Goal: Check status: Check status

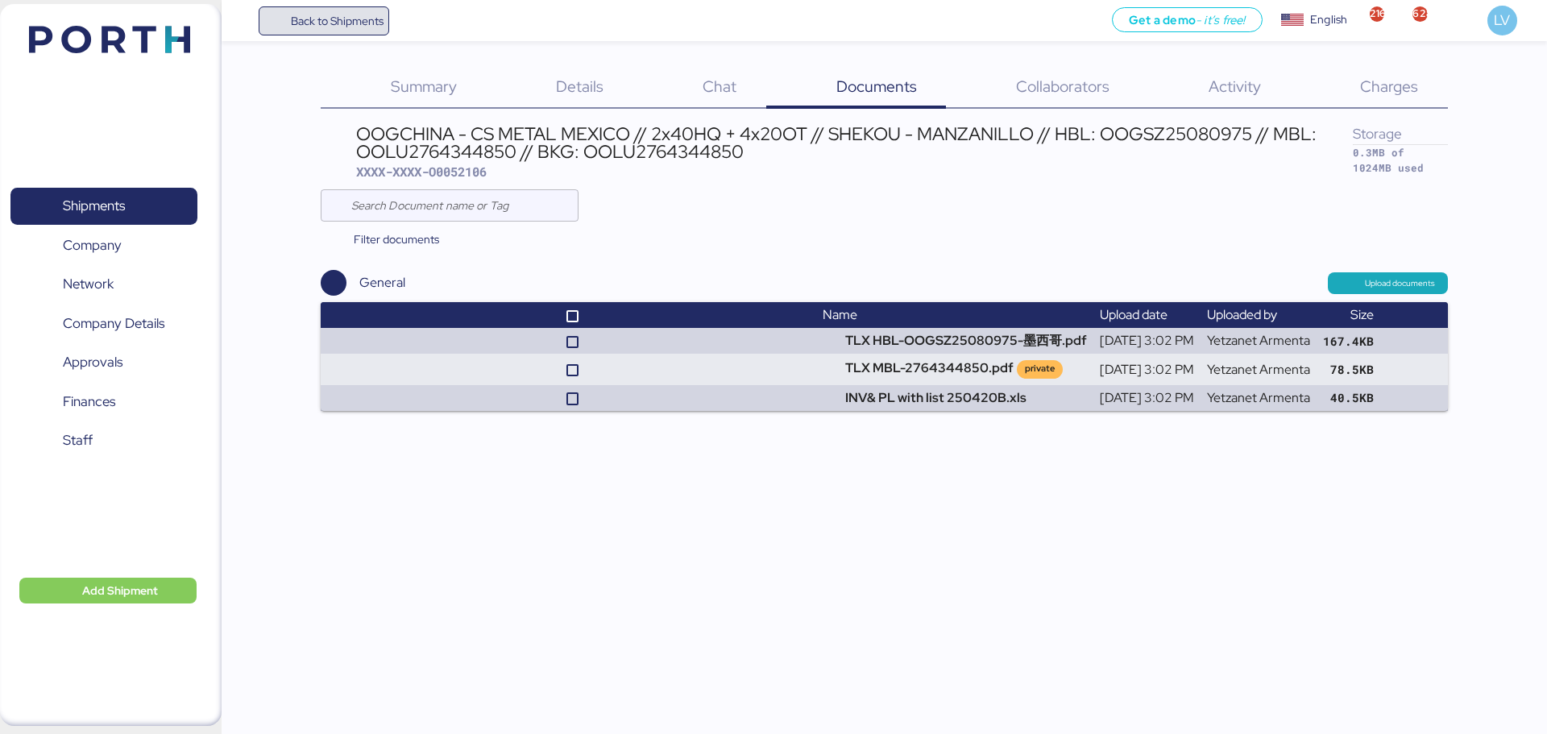
click at [324, 21] on span "Back to Shipments" at bounding box center [337, 20] width 93 height 19
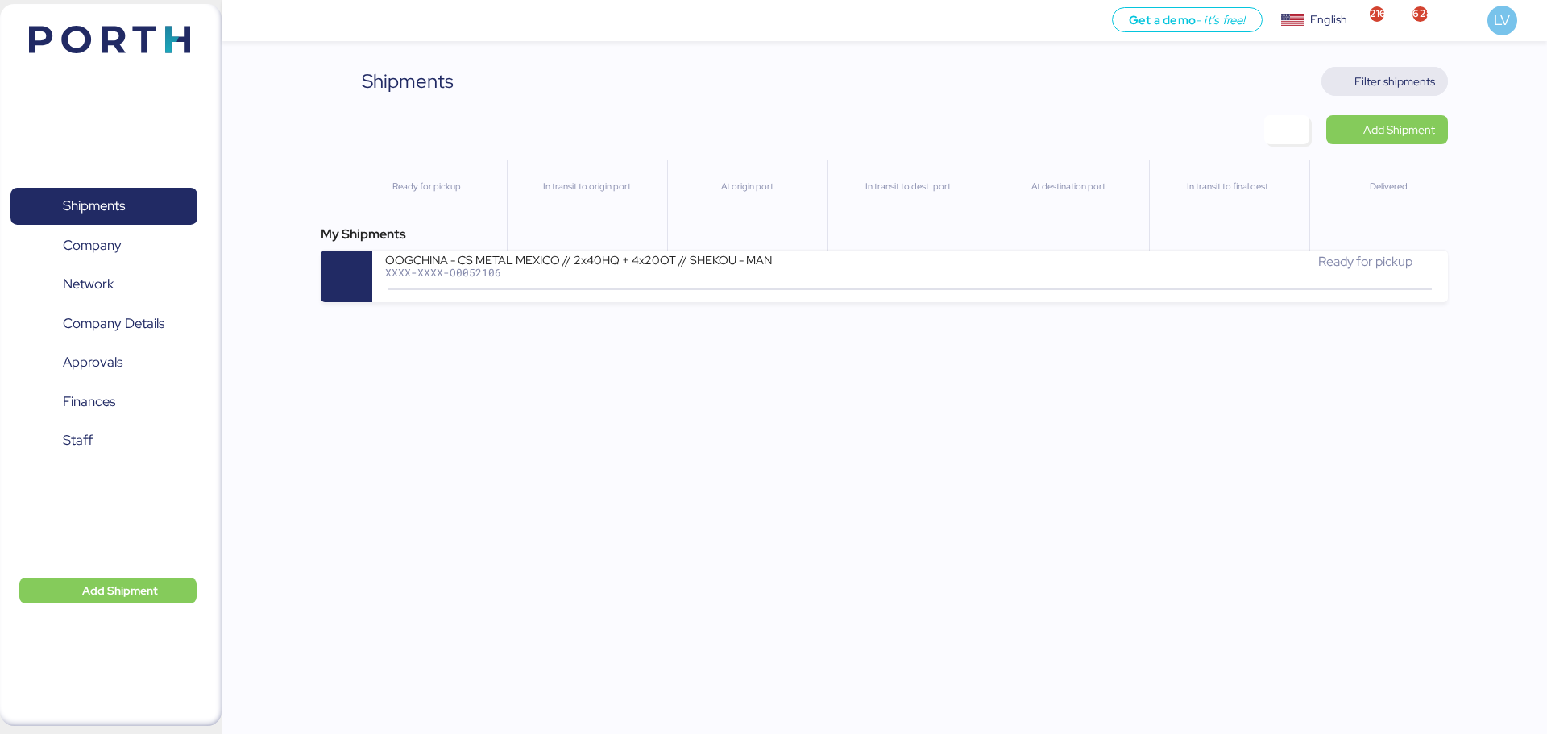
click at [1384, 80] on span "Filter shipments" at bounding box center [1395, 81] width 81 height 19
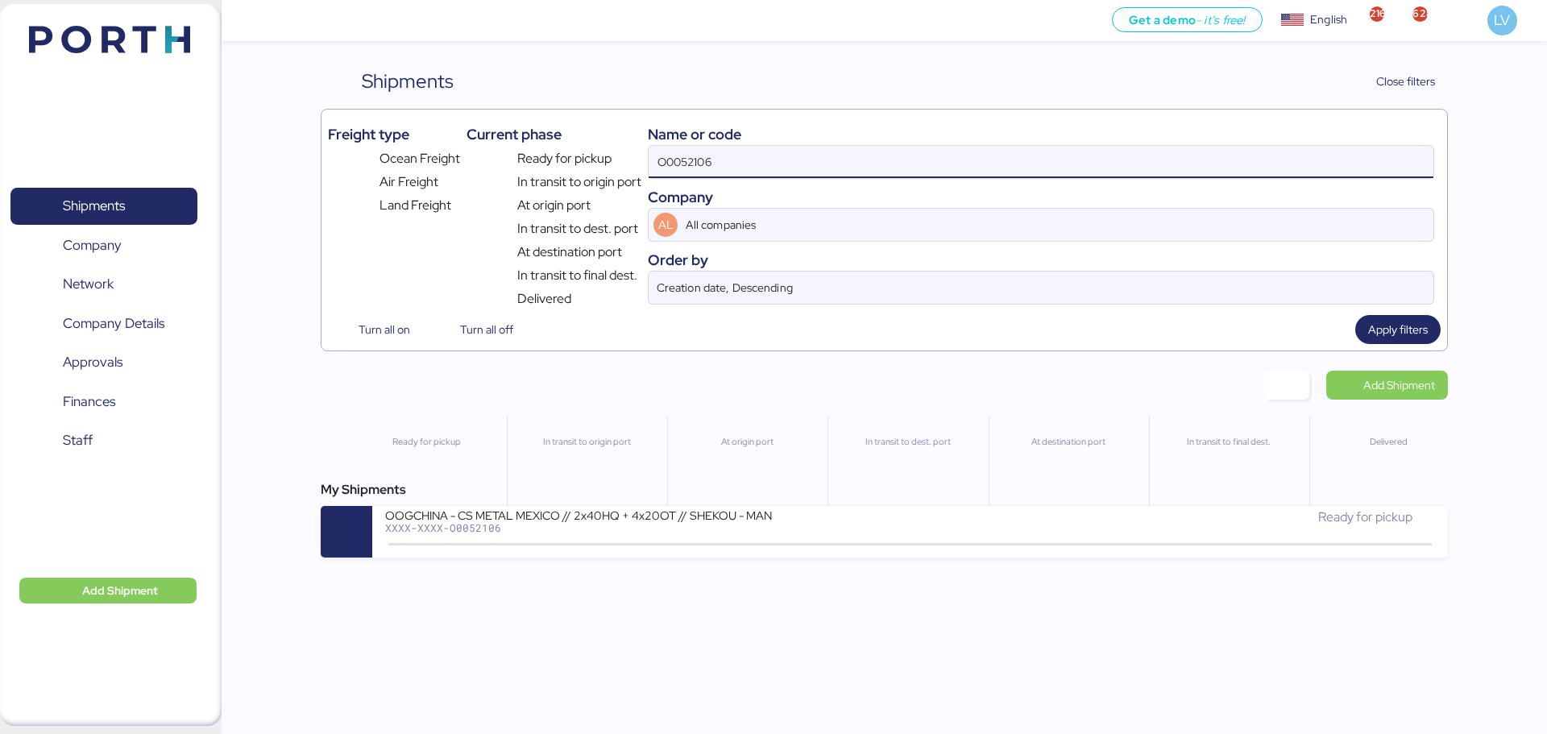
click at [1309, 168] on input "O0052106" at bounding box center [1041, 162] width 785 height 32
paste input "COSU6423572120"
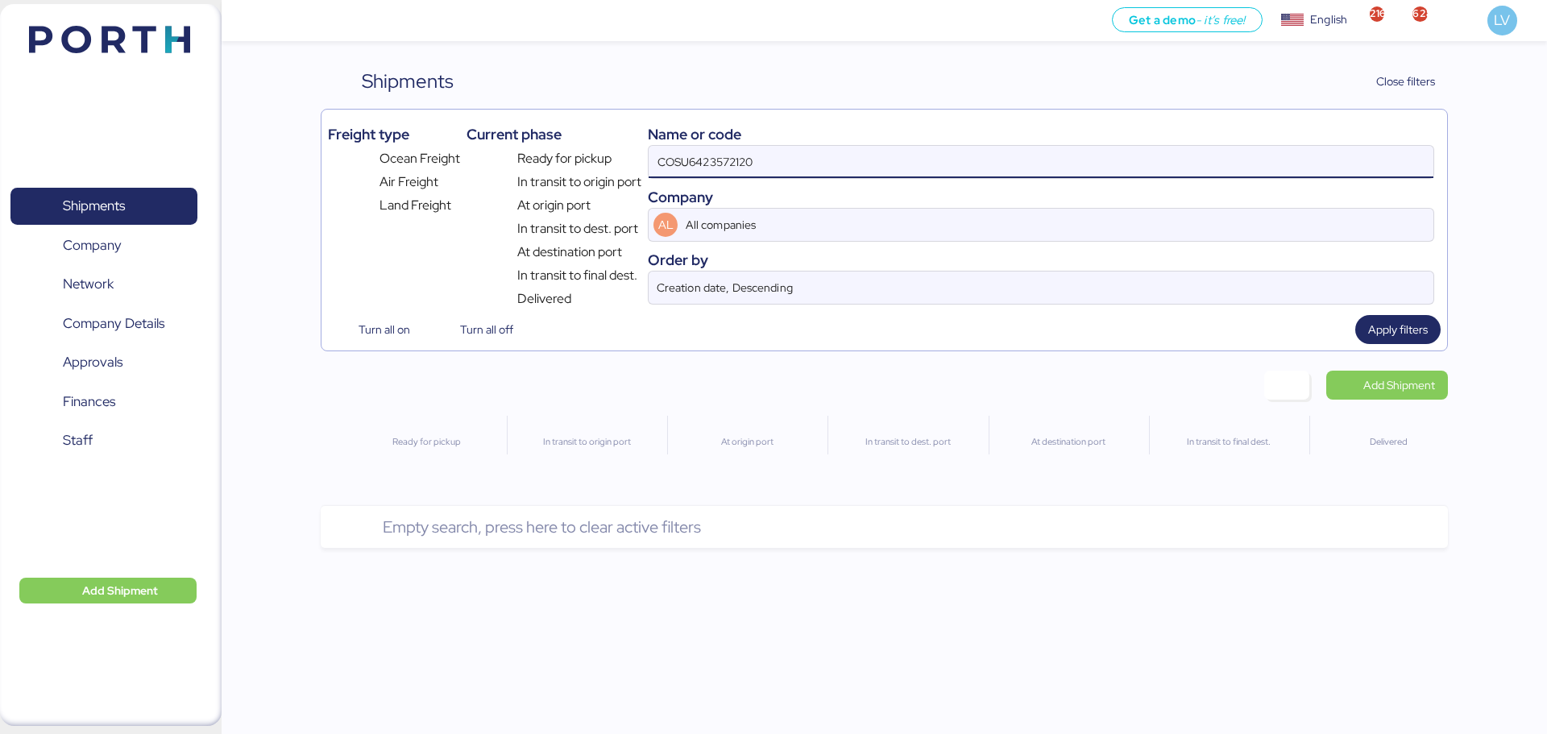
click at [697, 161] on input "COSU6423572120" at bounding box center [1041, 162] width 785 height 32
type input "6423572120"
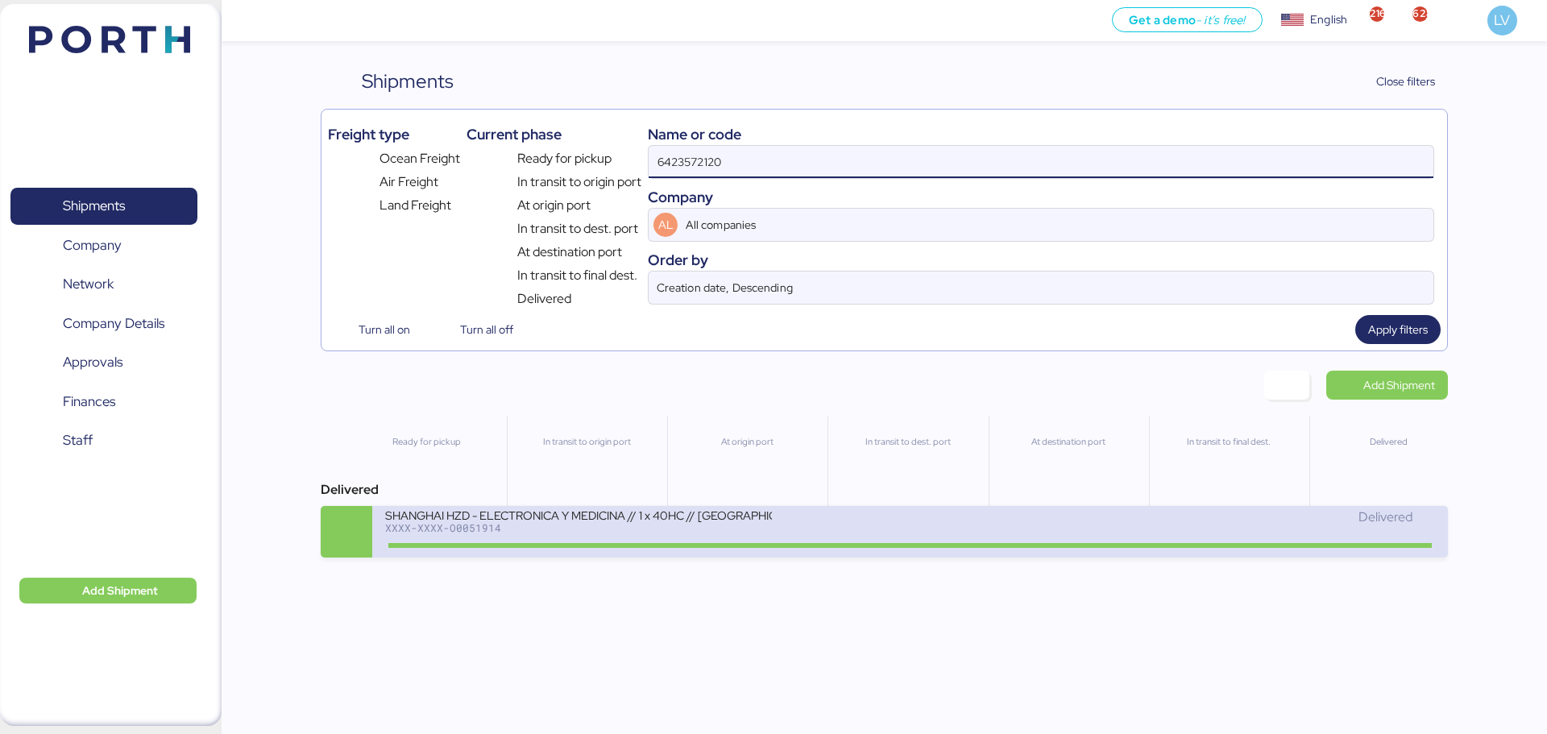
click at [562, 529] on div "XXXX-XXXX-O0051914" at bounding box center [578, 527] width 387 height 11
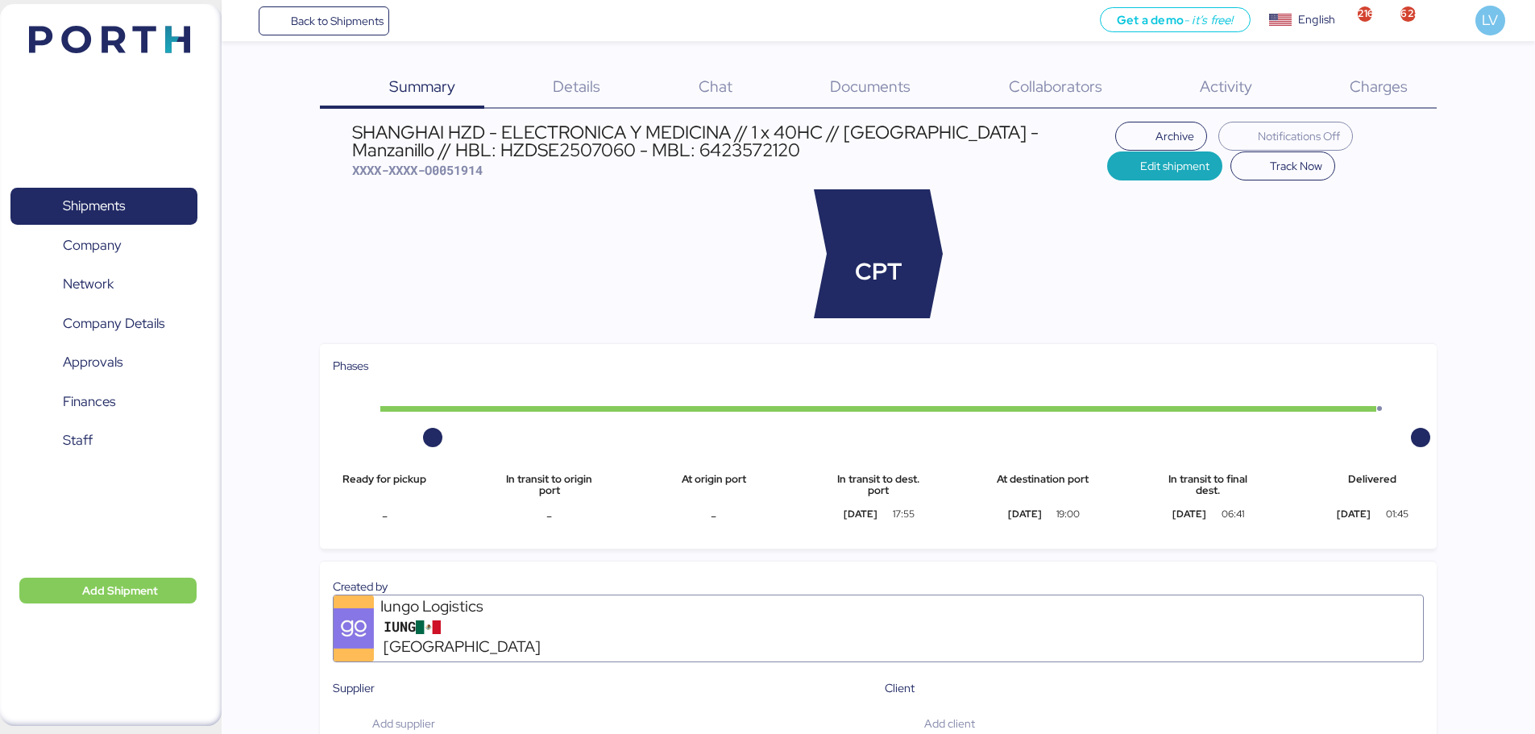
click at [1397, 76] on span "Charges" at bounding box center [1379, 86] width 58 height 21
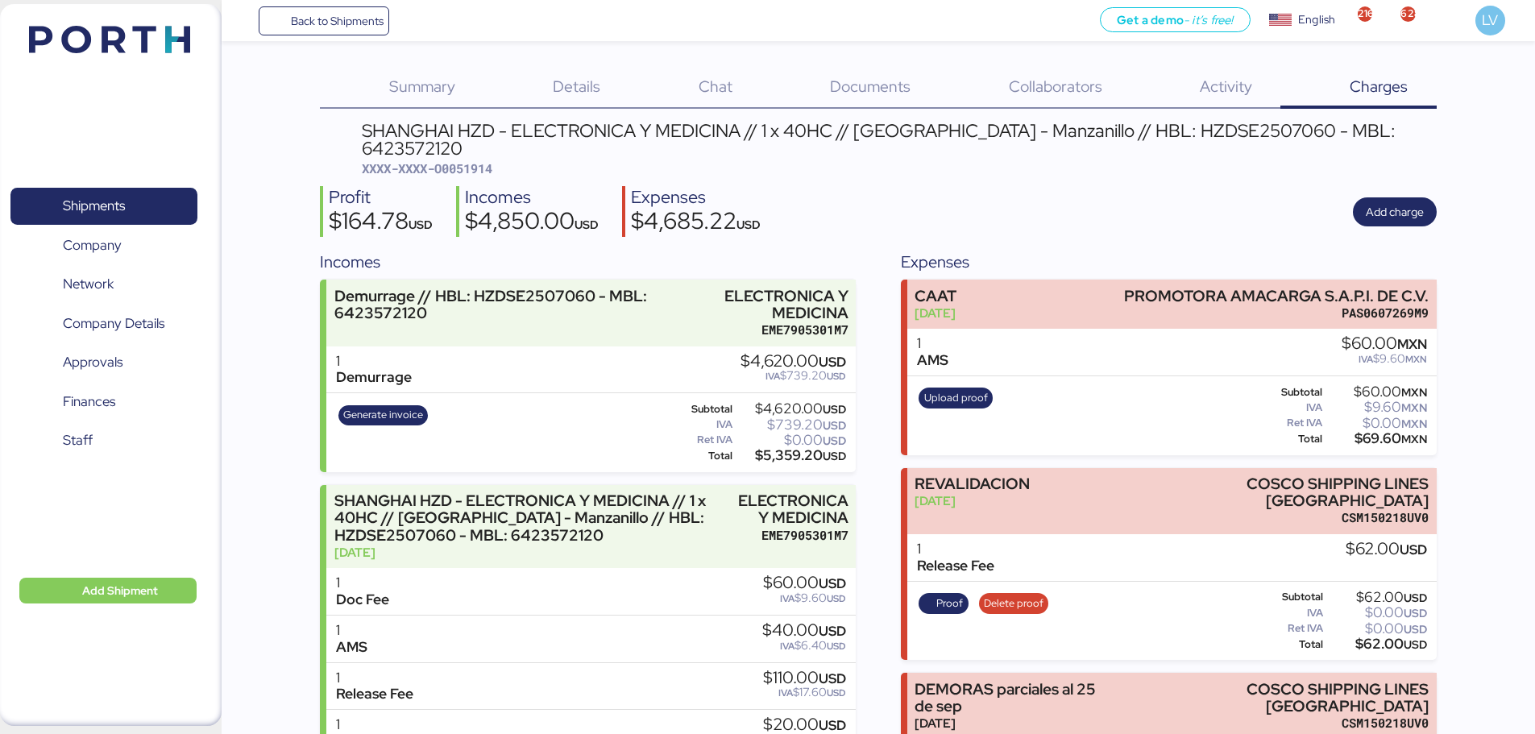
scroll to position [97, 0]
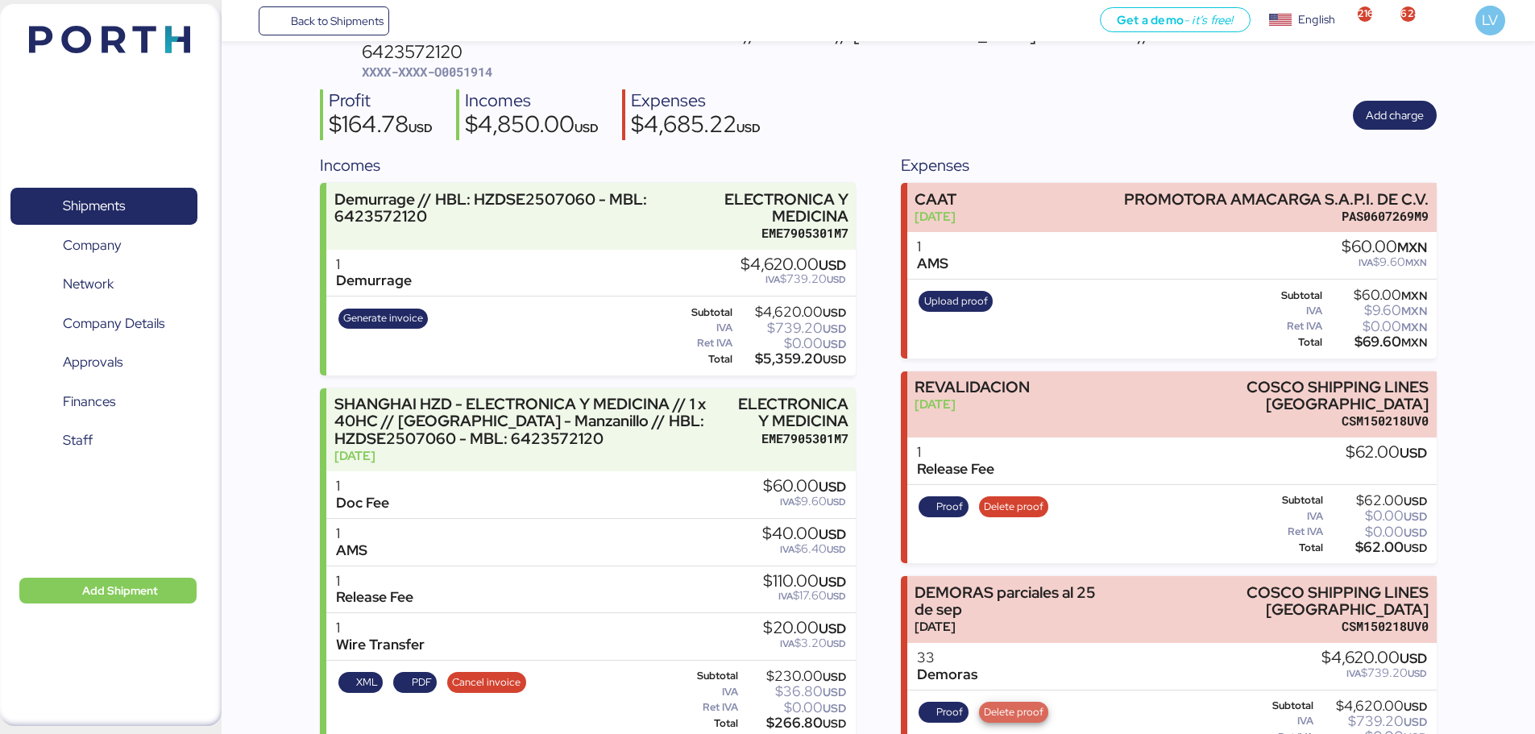
click at [982, 702] on span "Delete proof" at bounding box center [1014, 712] width 70 height 21
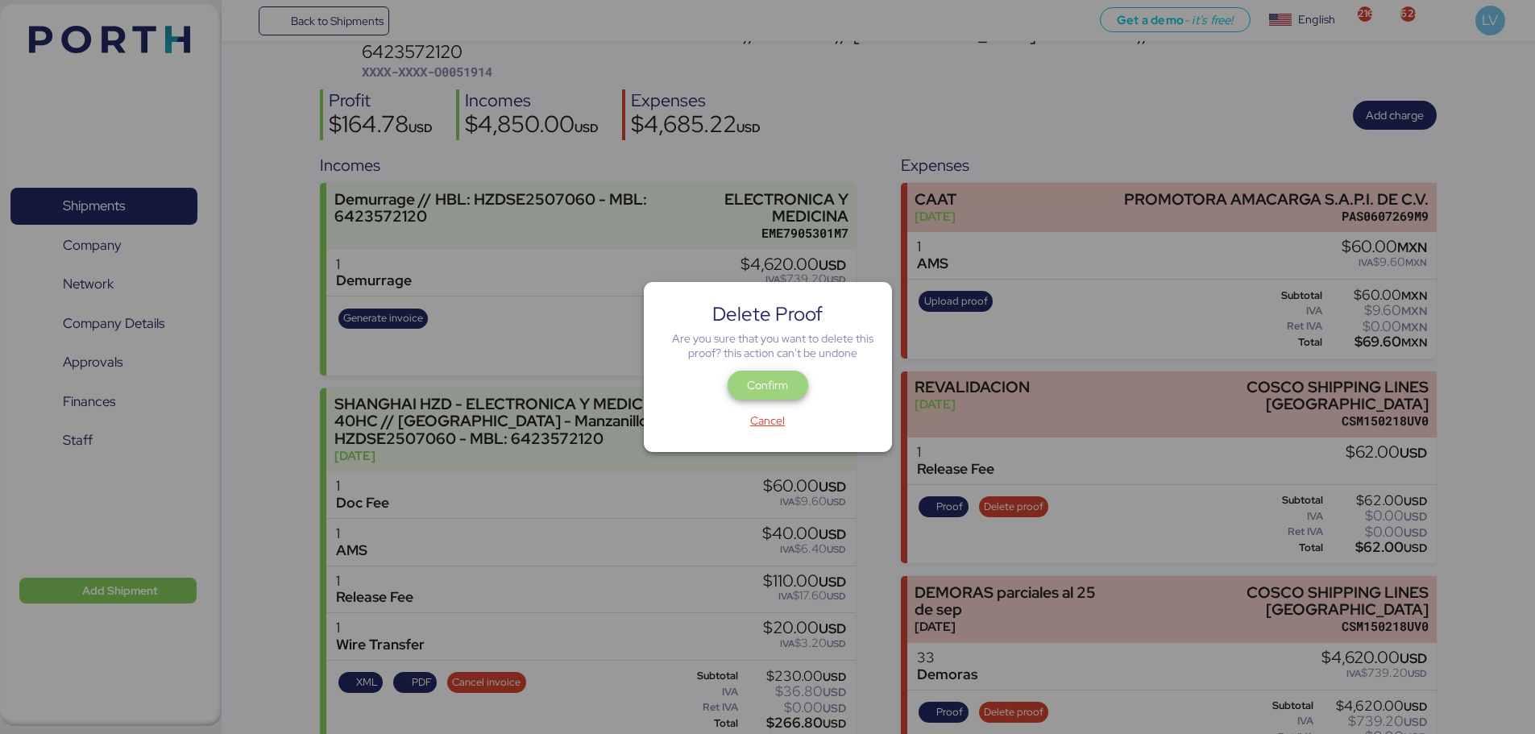
click at [766, 375] on span "Confirm" at bounding box center [768, 385] width 55 height 23
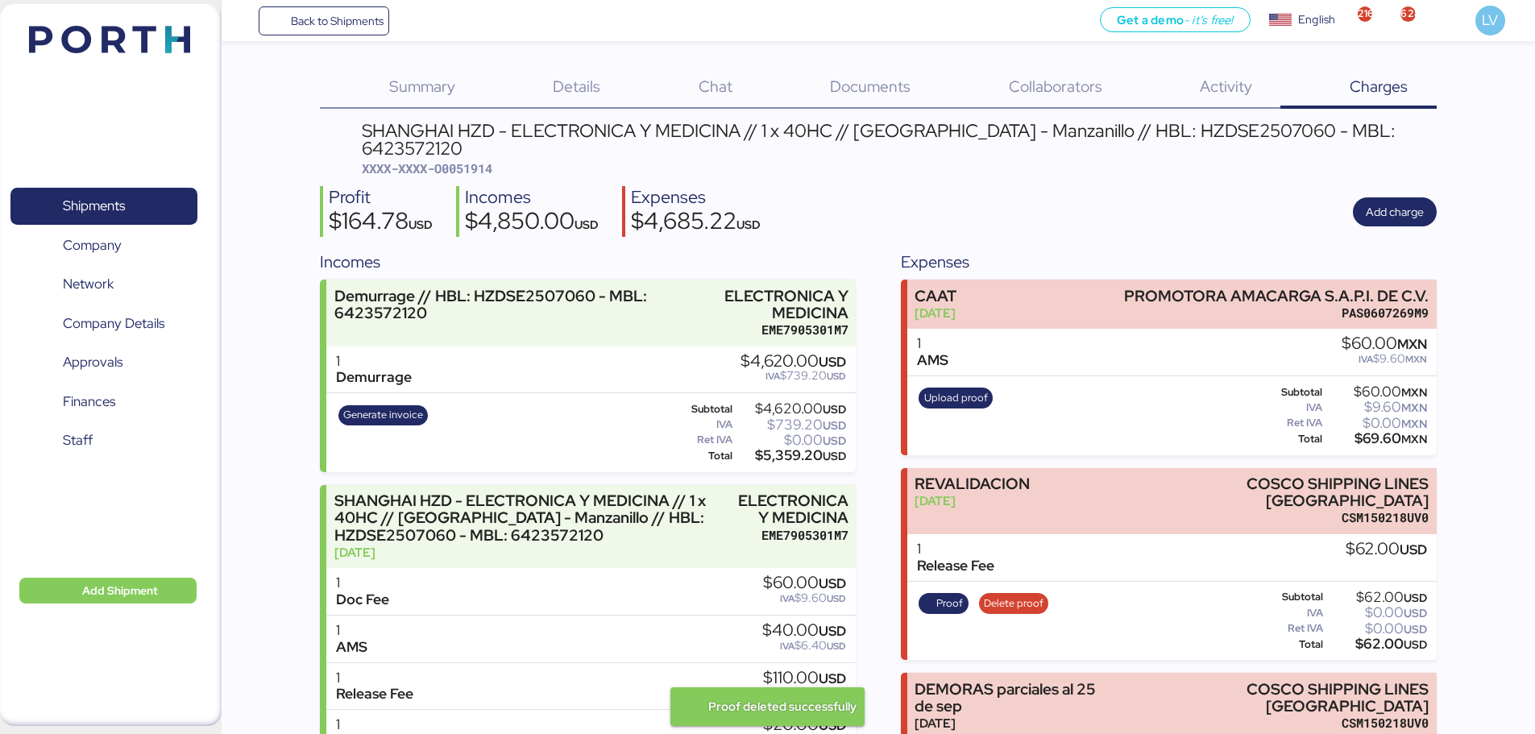
scroll to position [97, 0]
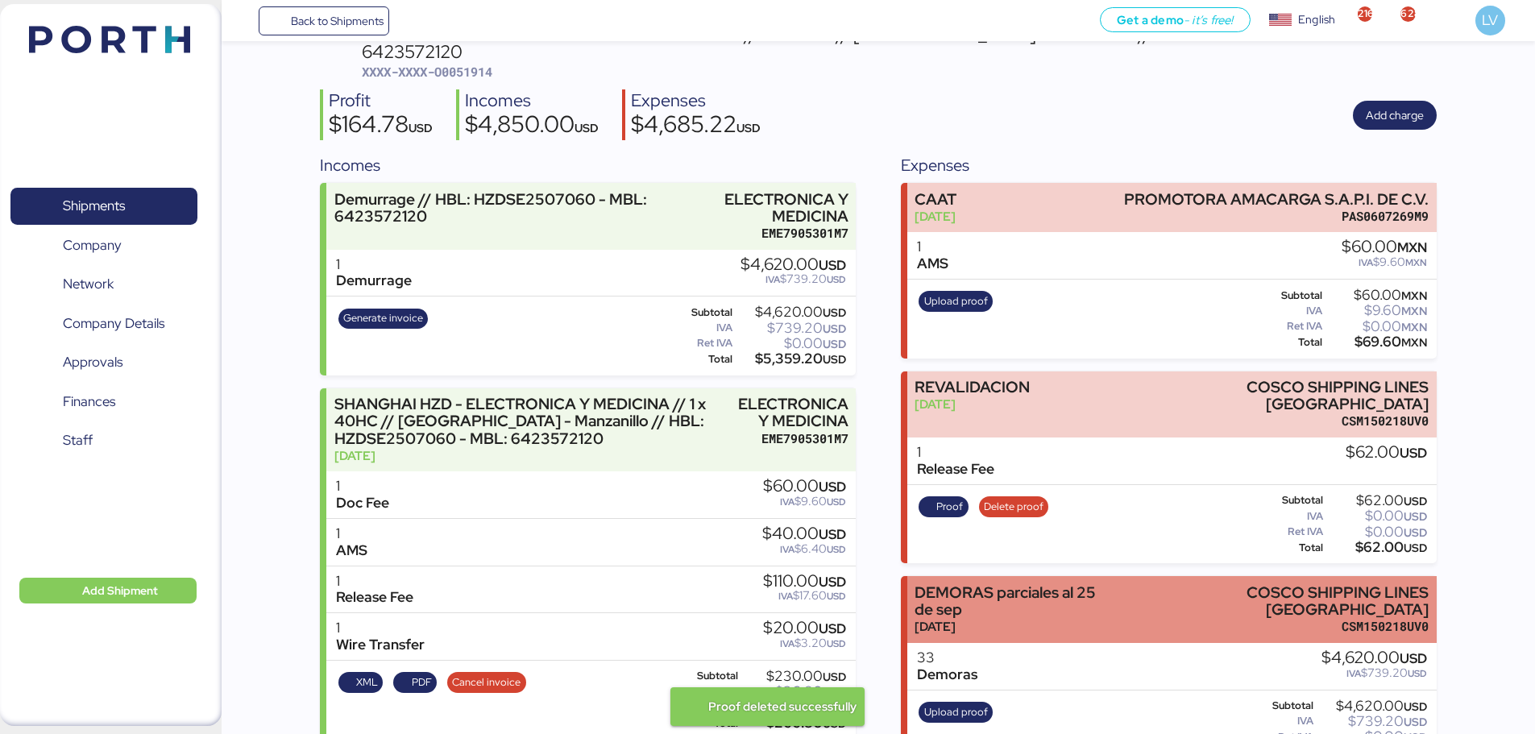
click at [1100, 618] on div "[DATE]" at bounding box center [1016, 626] width 202 height 17
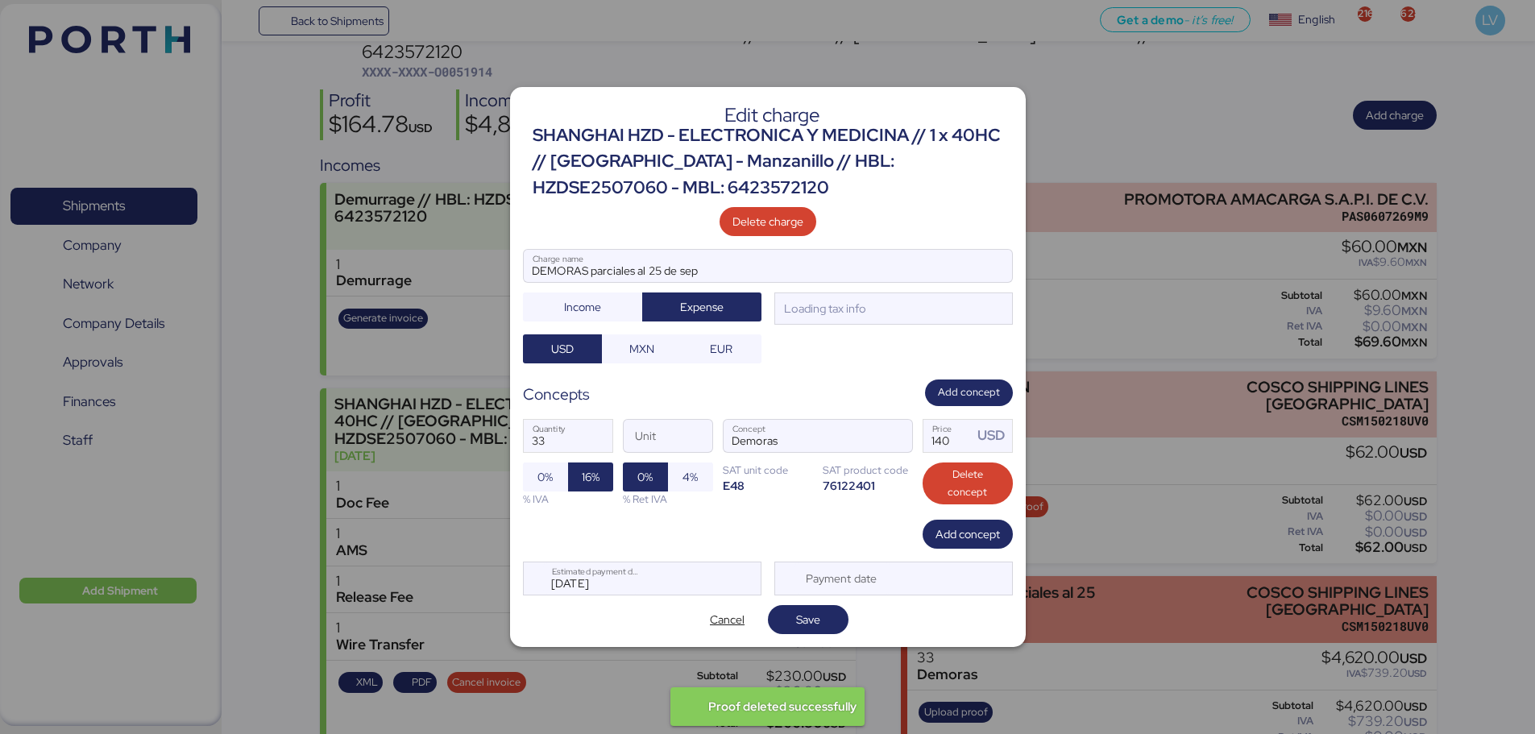
scroll to position [0, 0]
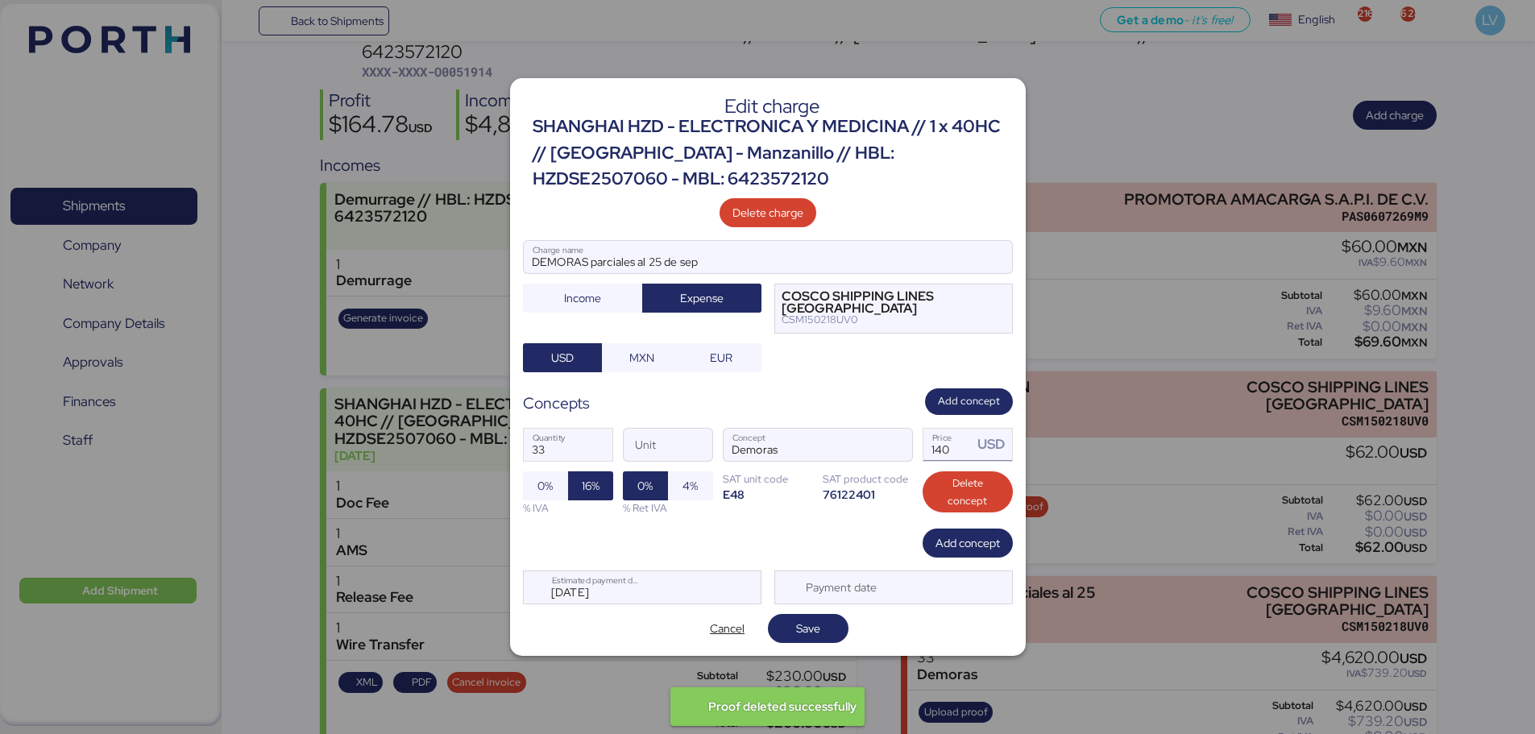
click at [941, 452] on input "140" at bounding box center [949, 445] width 50 height 32
click at [554, 440] on input "33" at bounding box center [568, 445] width 89 height 32
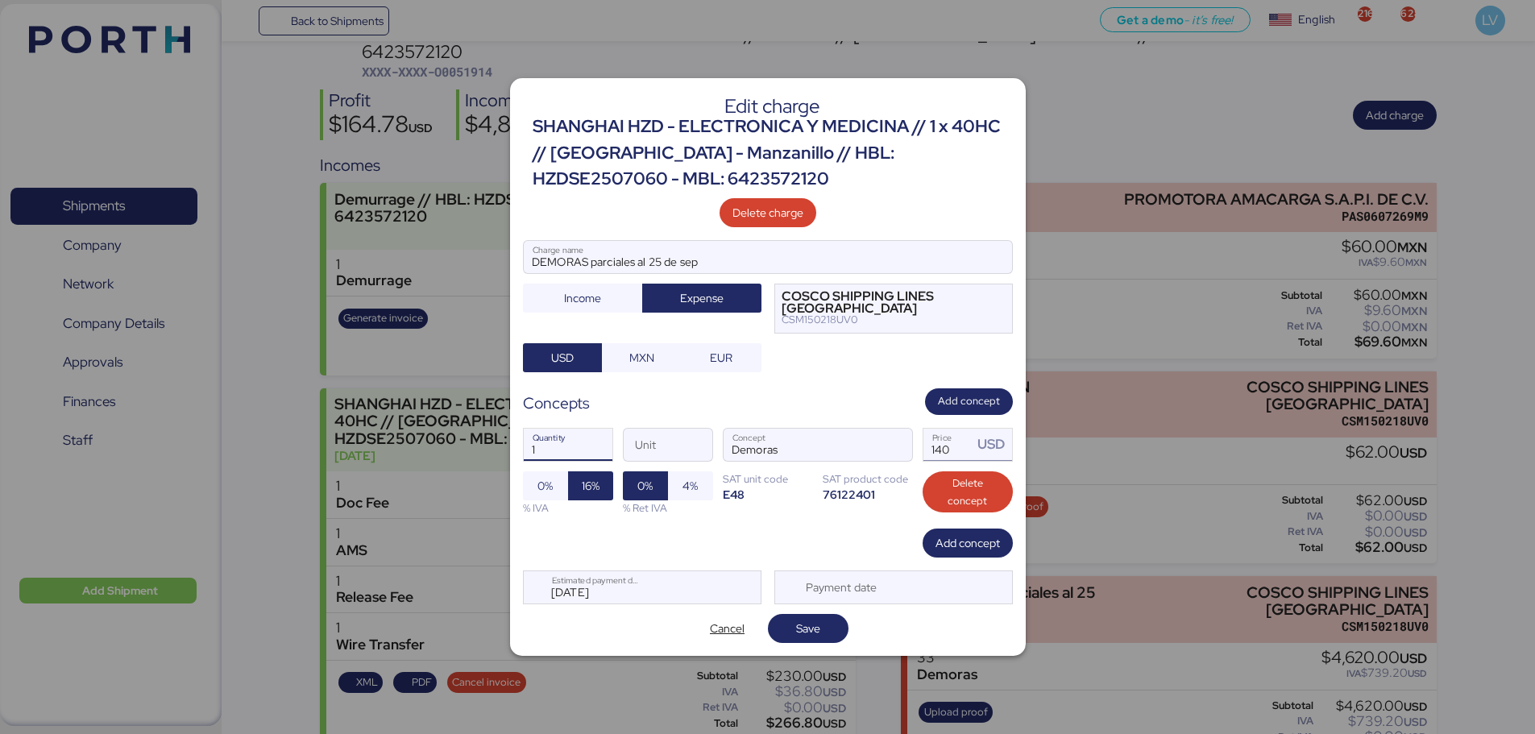
type input "1"
click at [949, 442] on input "140" at bounding box center [949, 445] width 50 height 32
type input "3920"
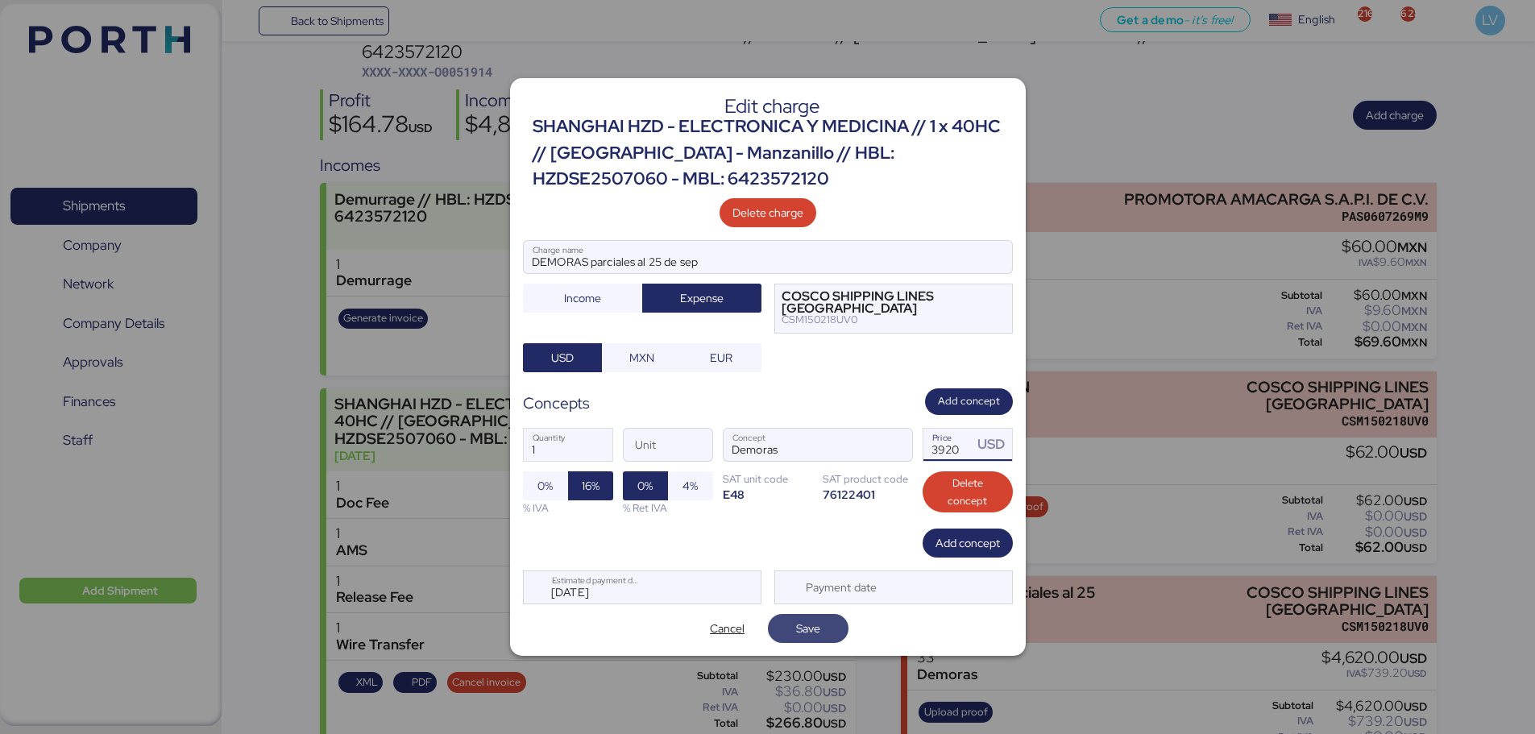
click at [815, 629] on span "Save" at bounding box center [808, 628] width 24 height 19
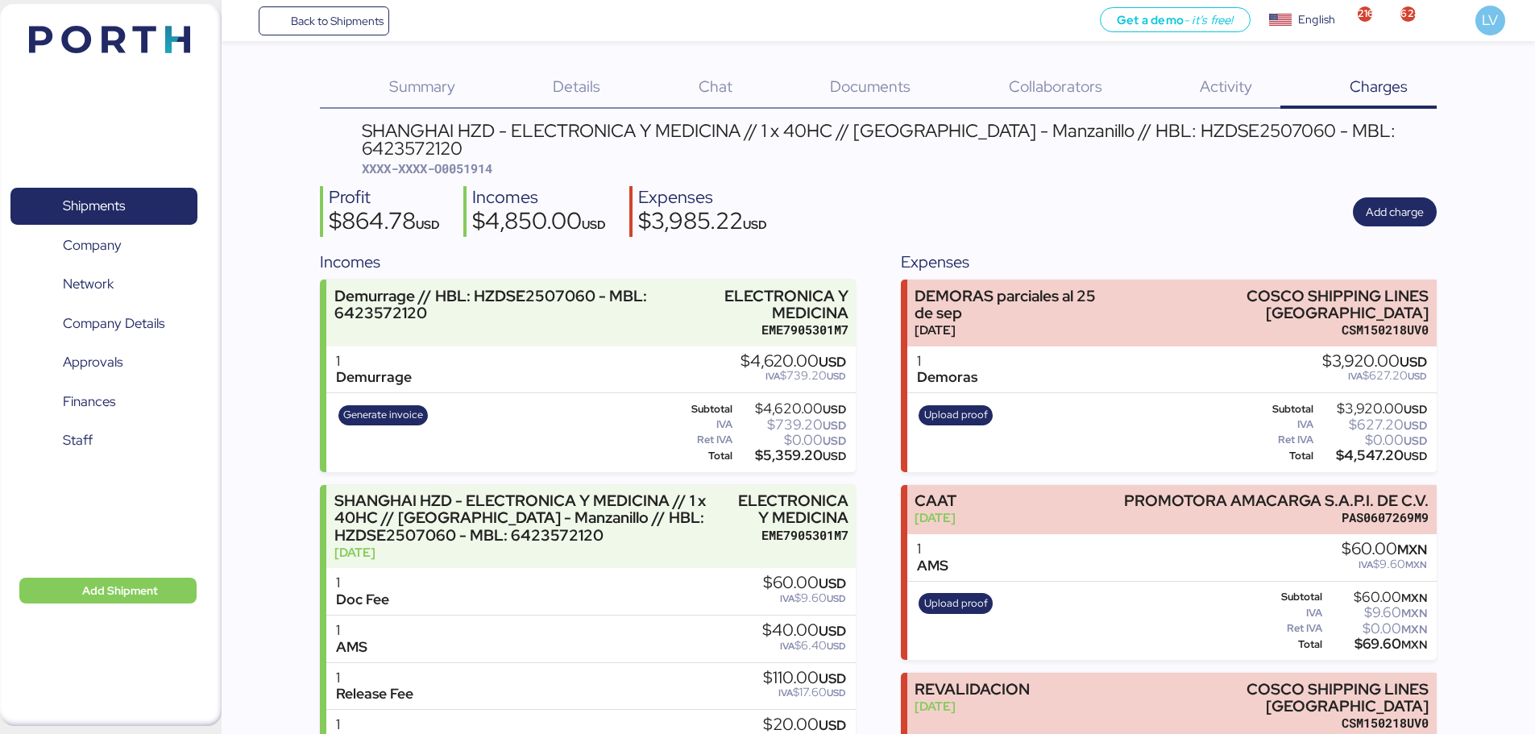
scroll to position [97, 0]
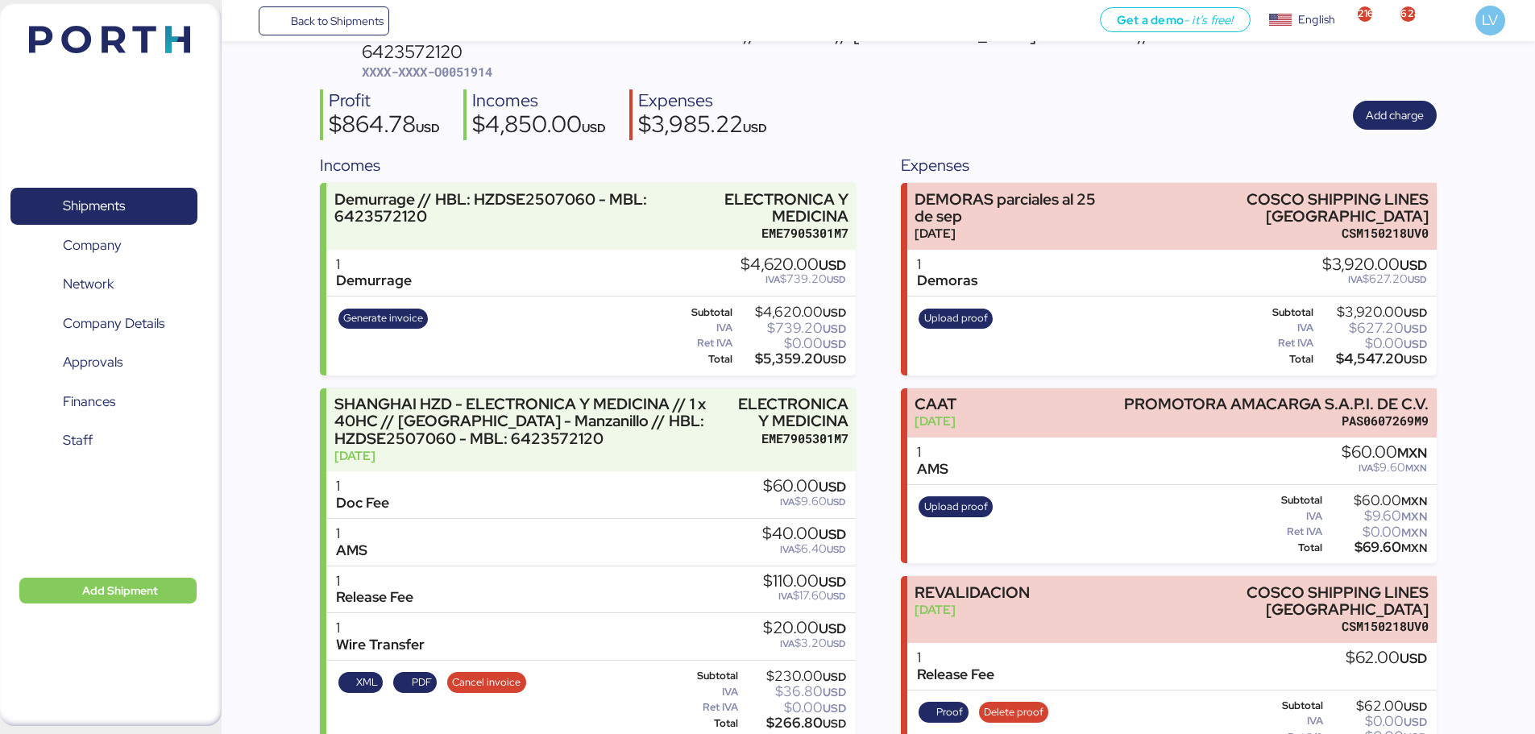
click at [940, 303] on div "Upload proof" at bounding box center [956, 336] width 85 height 66
click at [945, 309] on span "Upload proof" at bounding box center [956, 318] width 64 height 18
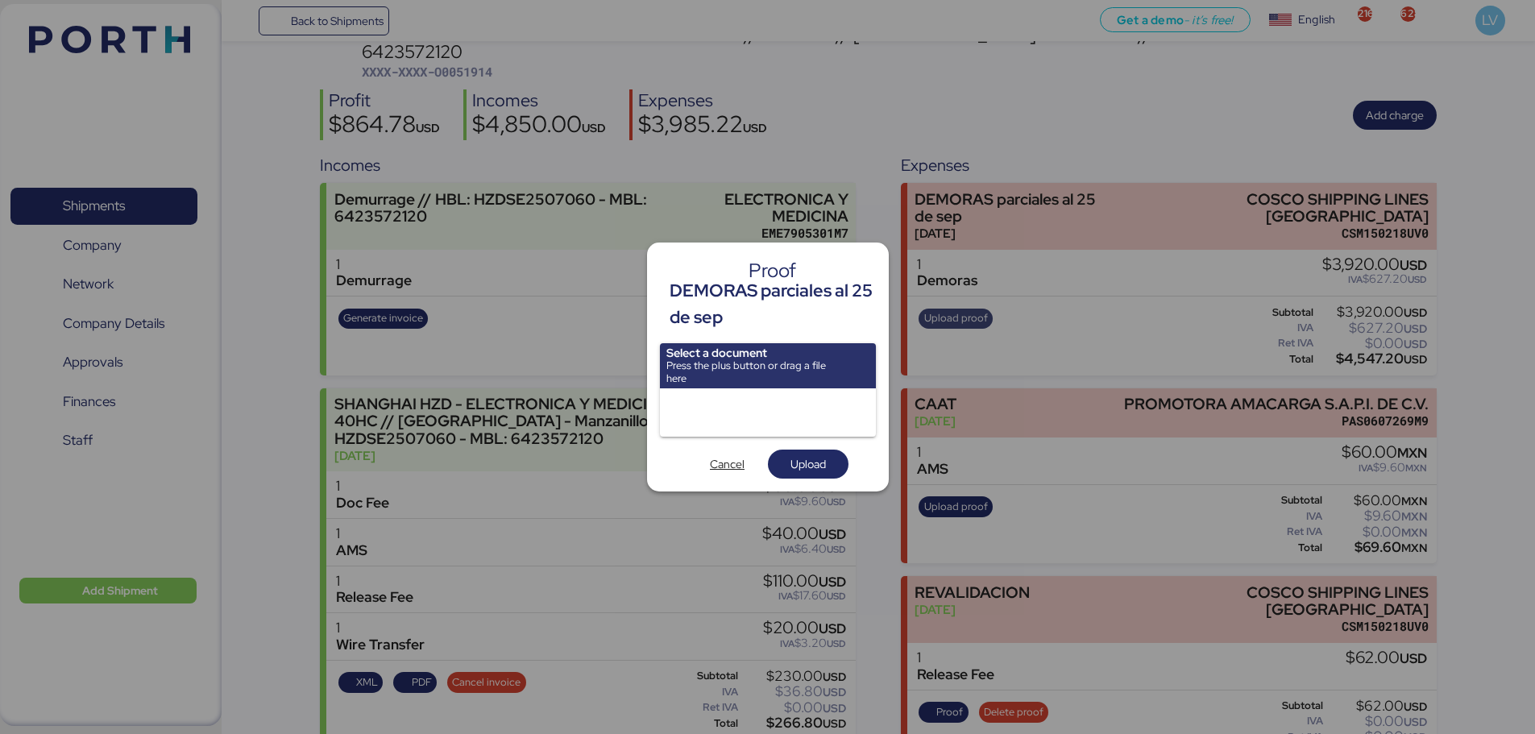
scroll to position [0, 0]
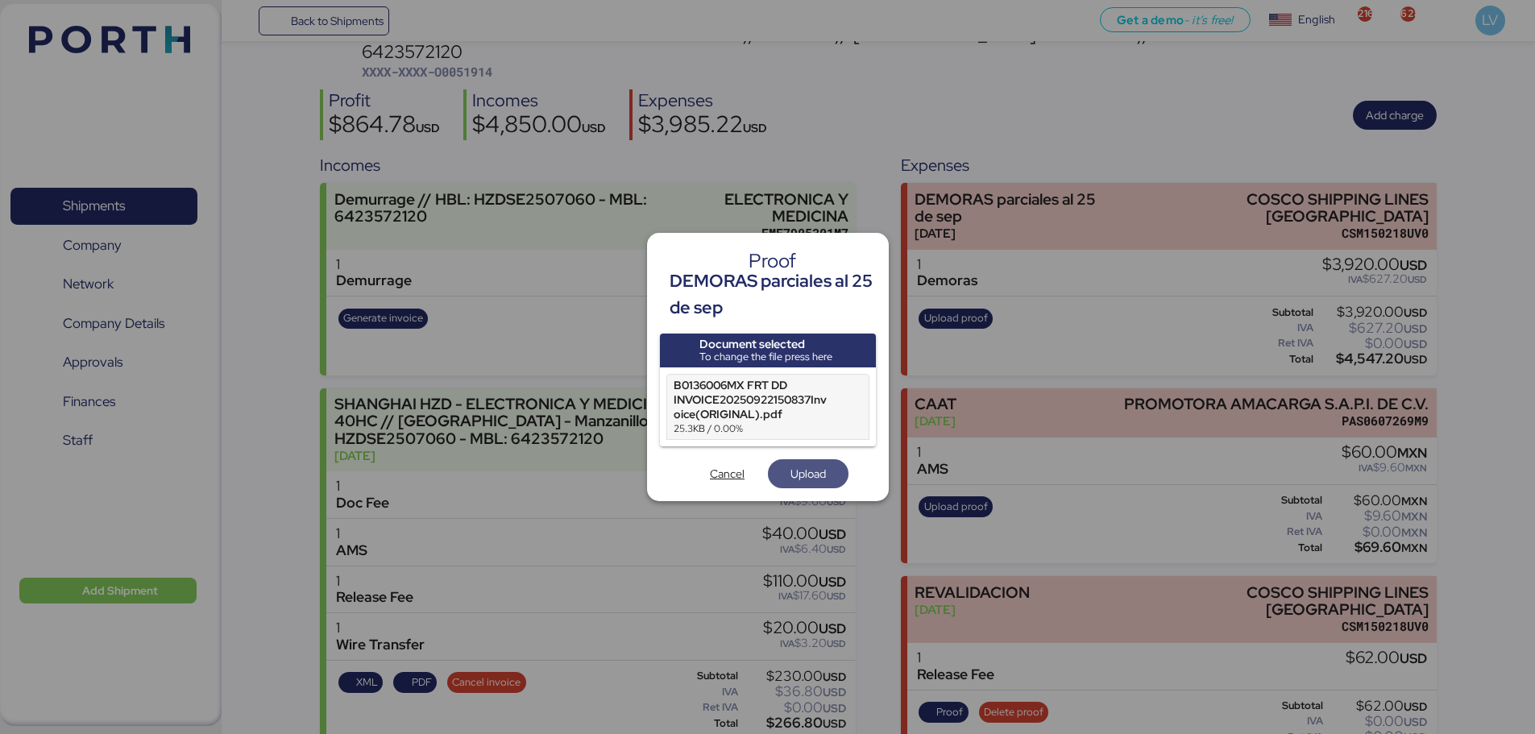
click at [807, 475] on span "Upload" at bounding box center [808, 473] width 35 height 19
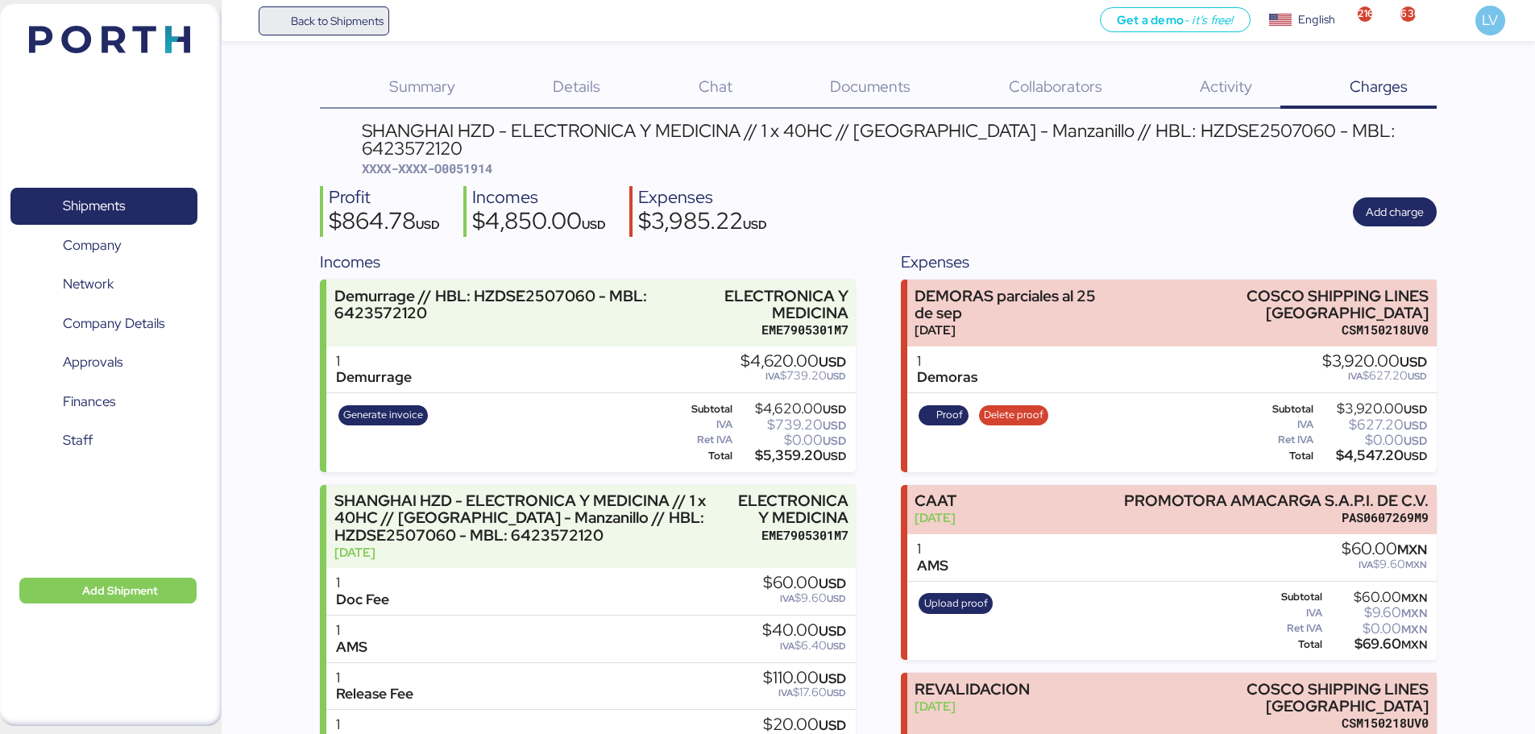
click at [284, 10] on span "Back to Shipments" at bounding box center [324, 20] width 120 height 29
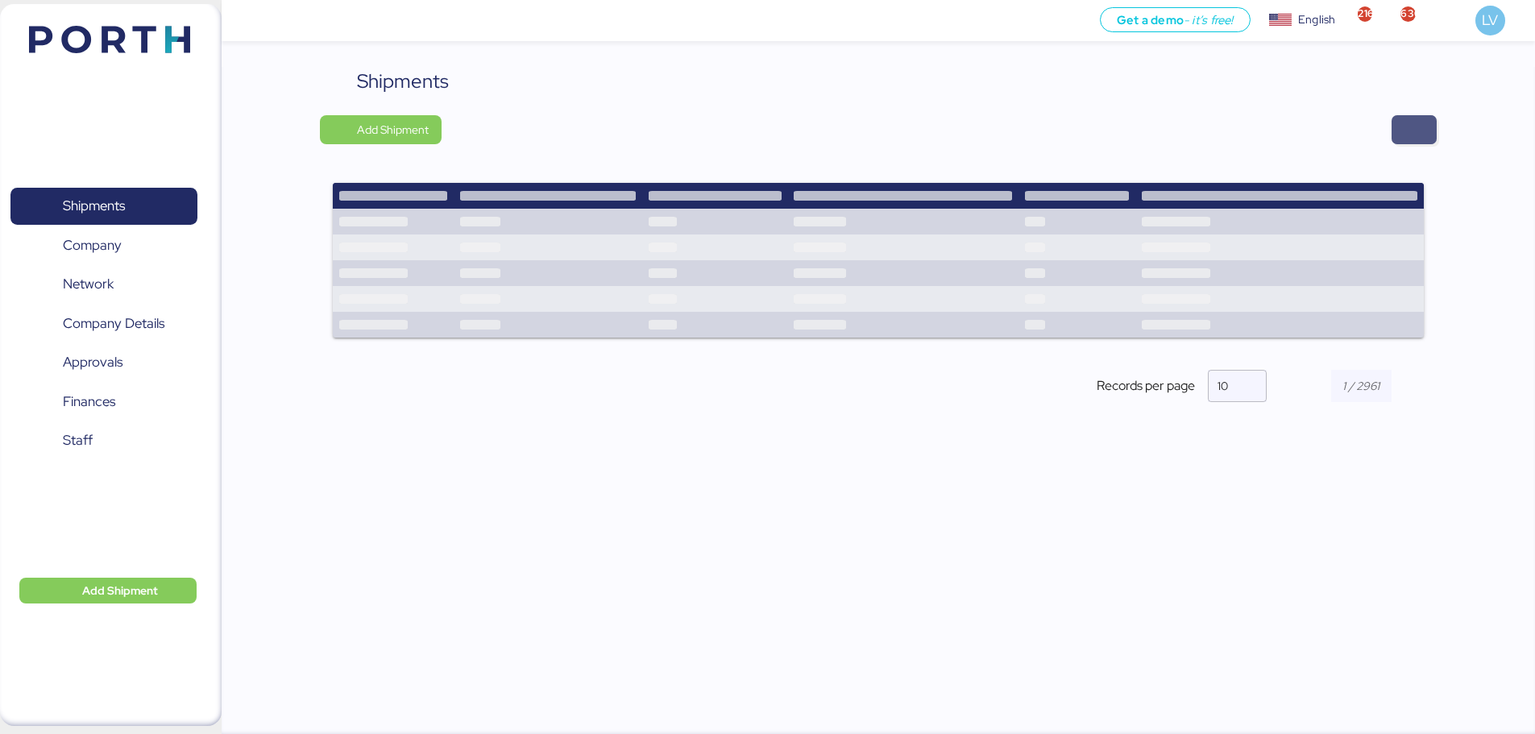
click at [1420, 122] on span "button" at bounding box center [1414, 129] width 19 height 23
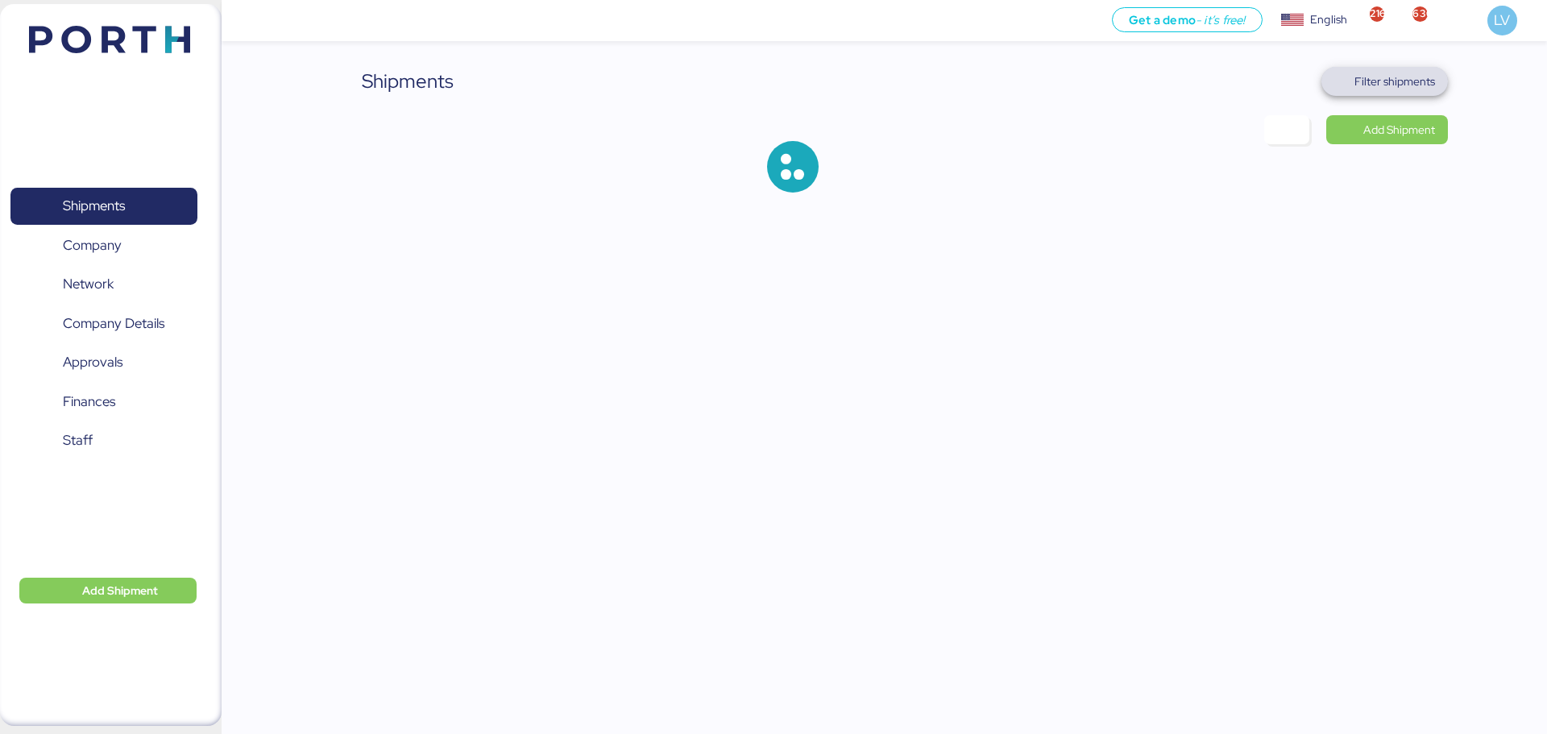
click at [1398, 76] on span "Filter shipments" at bounding box center [1395, 81] width 81 height 19
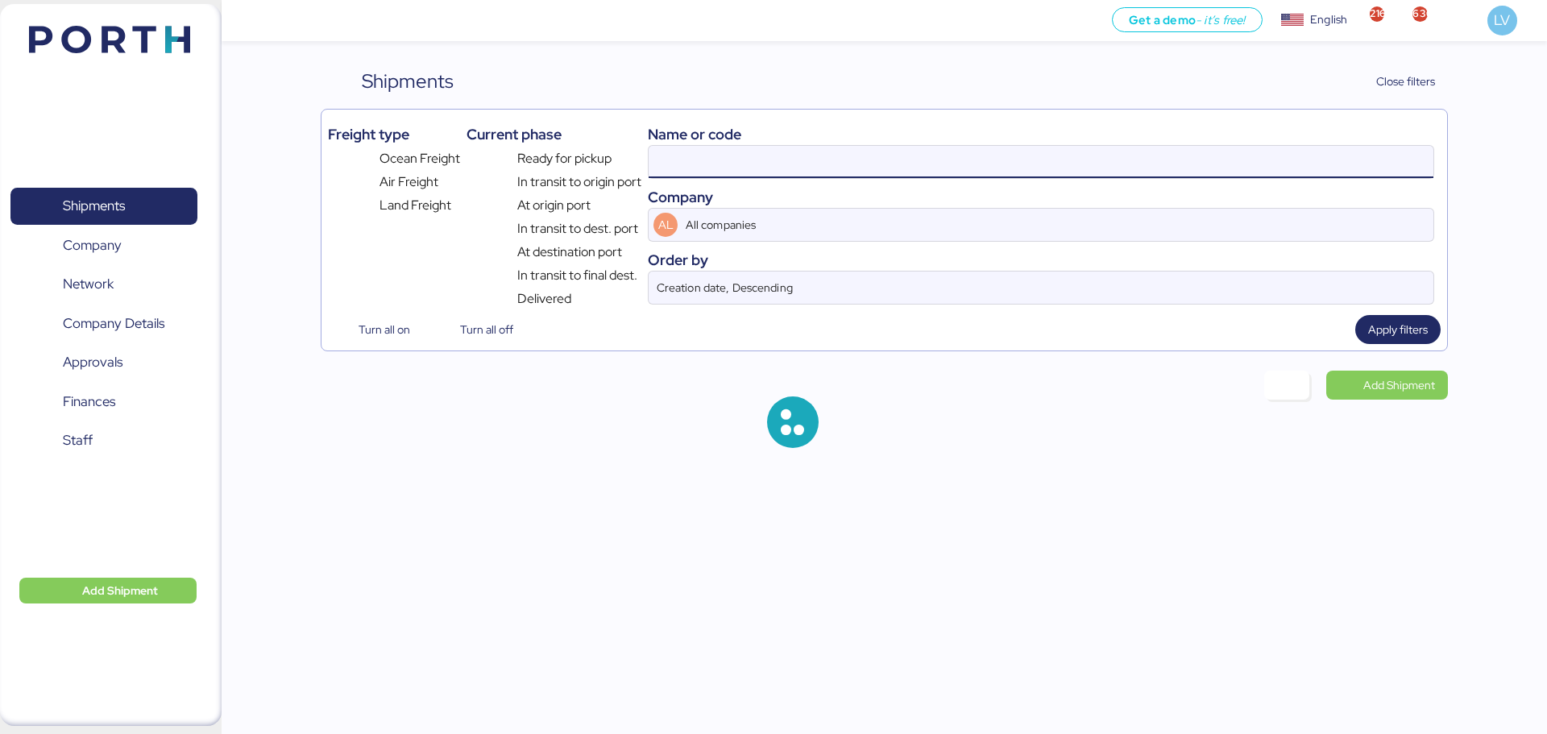
click at [1278, 151] on input at bounding box center [1041, 162] width 785 height 32
paste input "O0052117"
type input "O0052117"
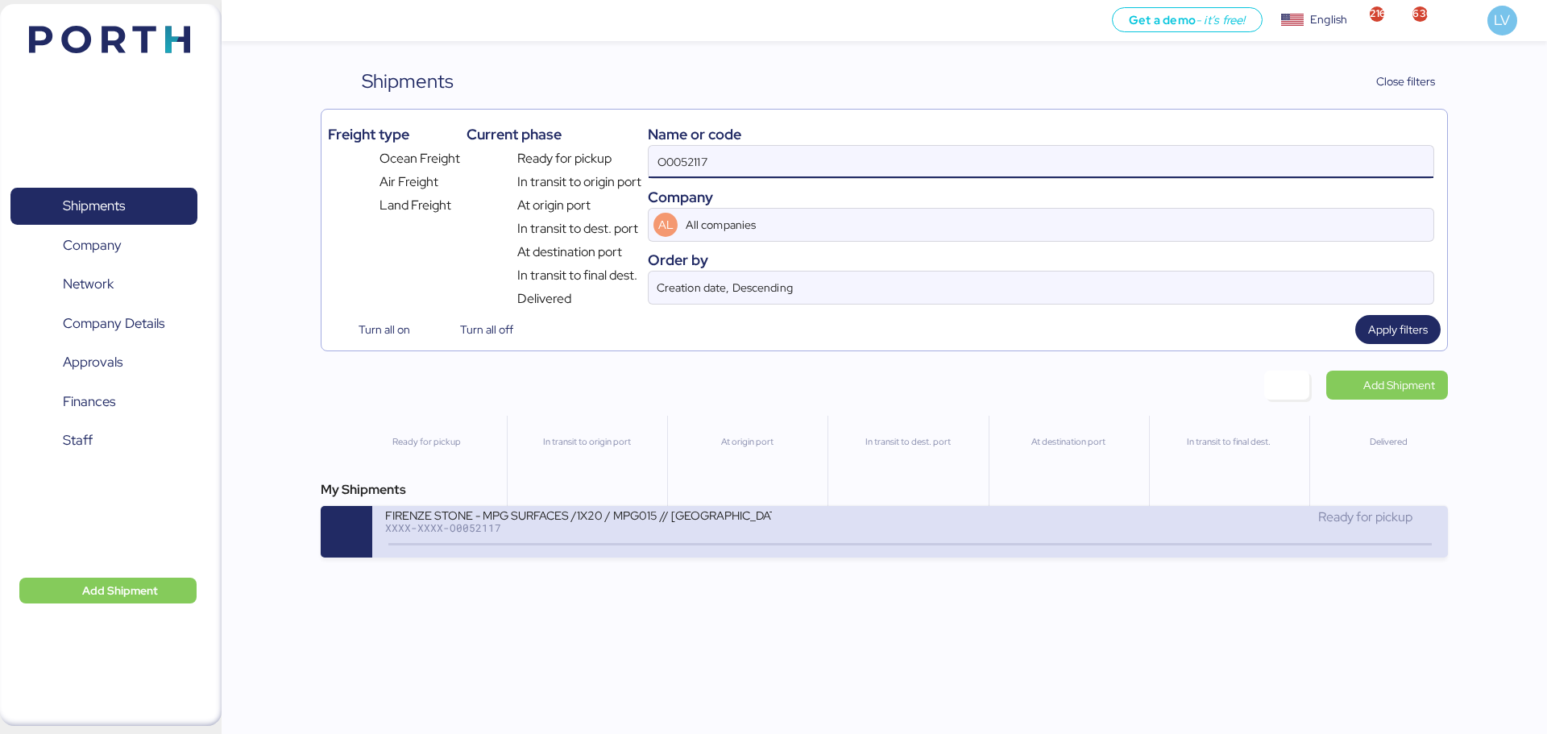
click at [793, 536] on div "FIRENZE STONE - MPG SURFACES /1X20 / MPG015 // [GEOGRAPHIC_DATA] - [GEOGRAPHIC_…" at bounding box center [647, 525] width 525 height 35
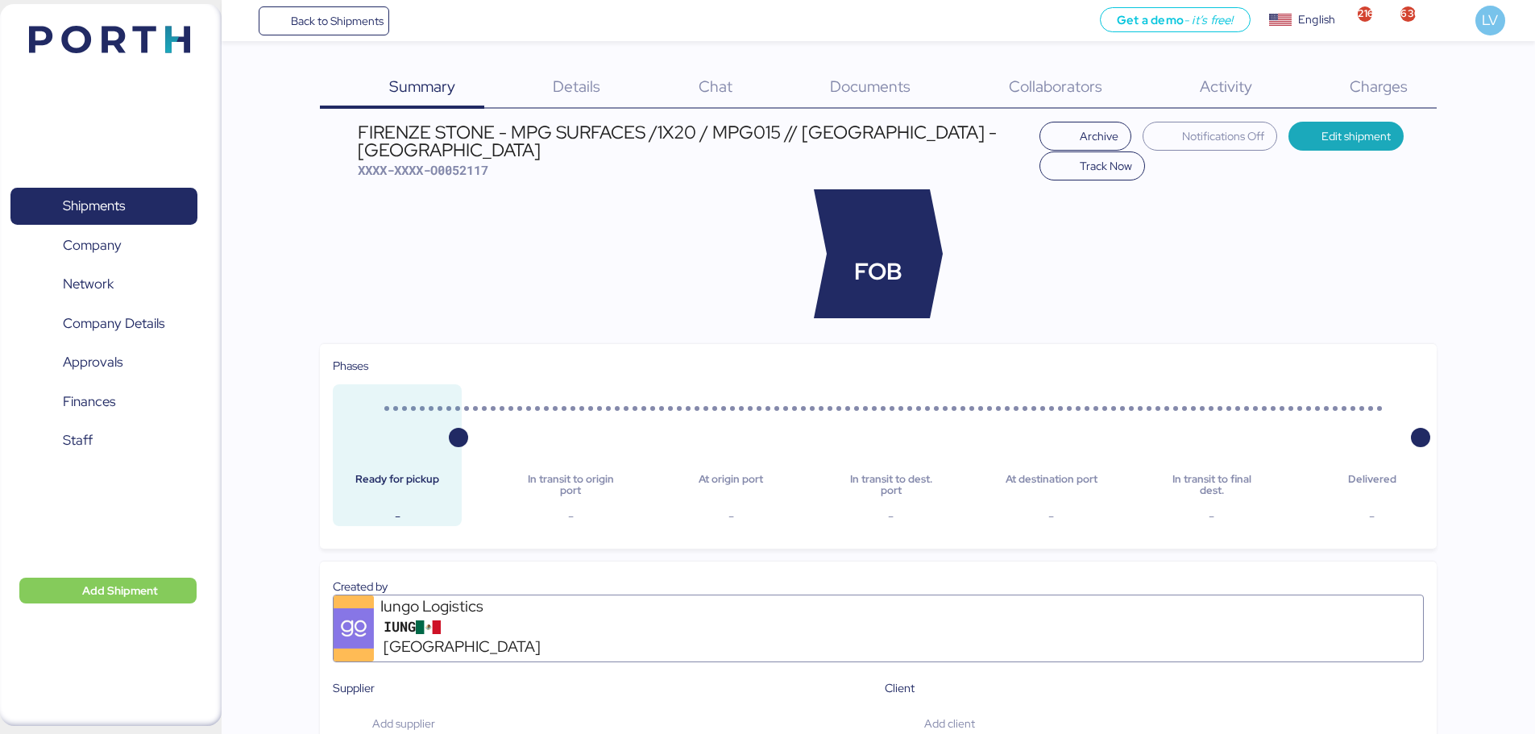
click at [1378, 80] on span "Charges" at bounding box center [1379, 86] width 58 height 21
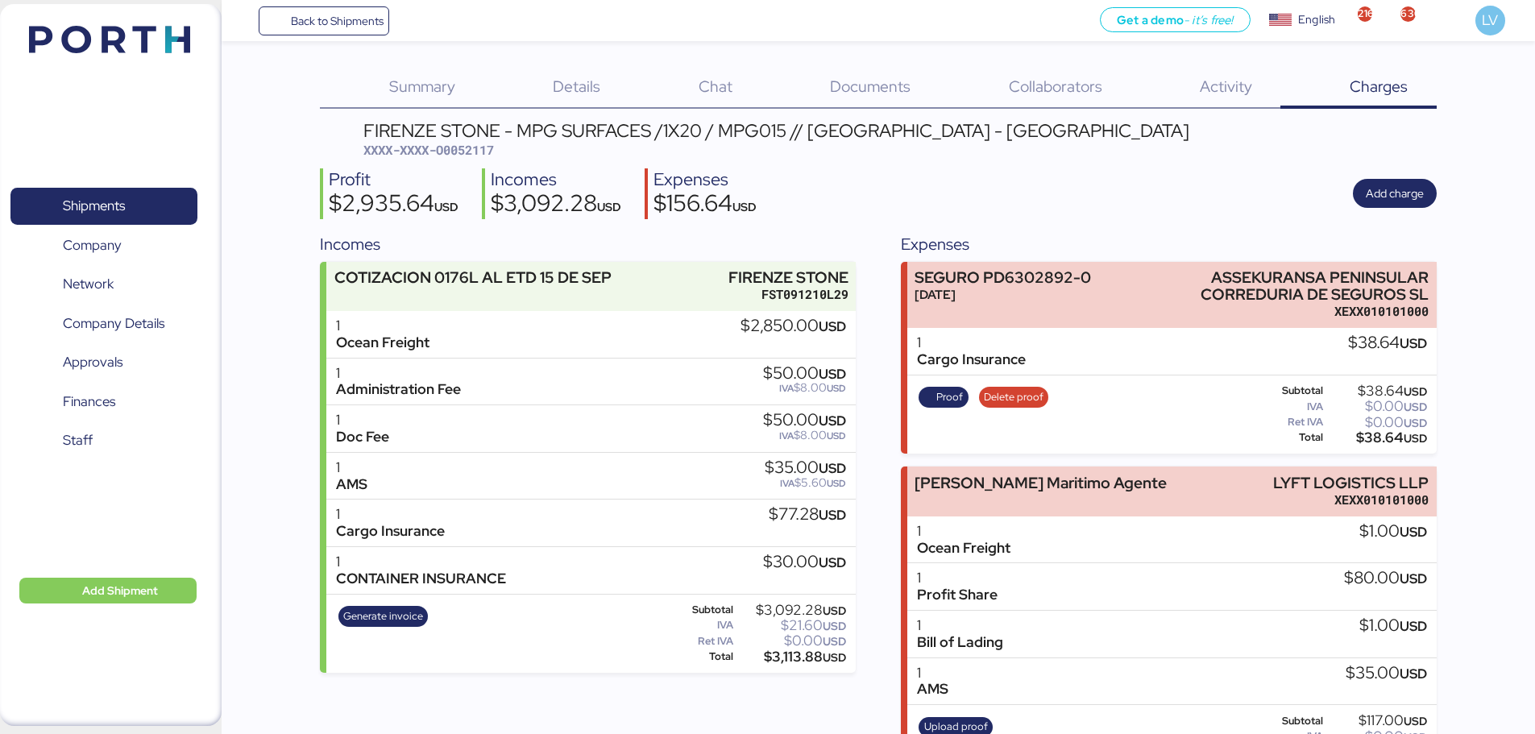
click at [755, 138] on div "FIRENZE STONE - MPG SURFACES /1X20 / MPG015 // [GEOGRAPHIC_DATA] - [GEOGRAPHIC_…" at bounding box center [776, 131] width 826 height 18
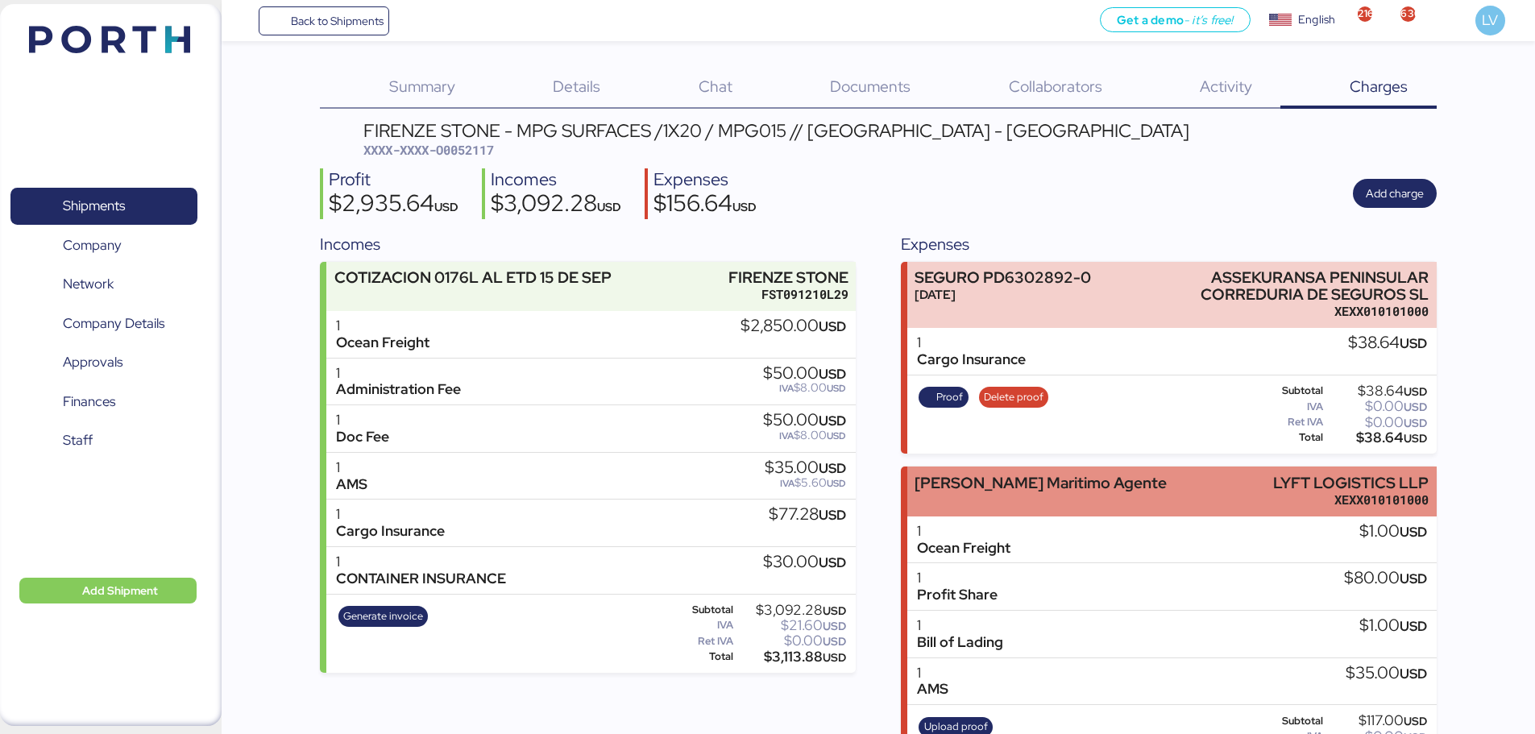
click at [1119, 494] on div "[PERSON_NAME] Maritimo Agente LYFT LOGISTICS LLP XEXX010101000" at bounding box center [1171, 491] width 529 height 49
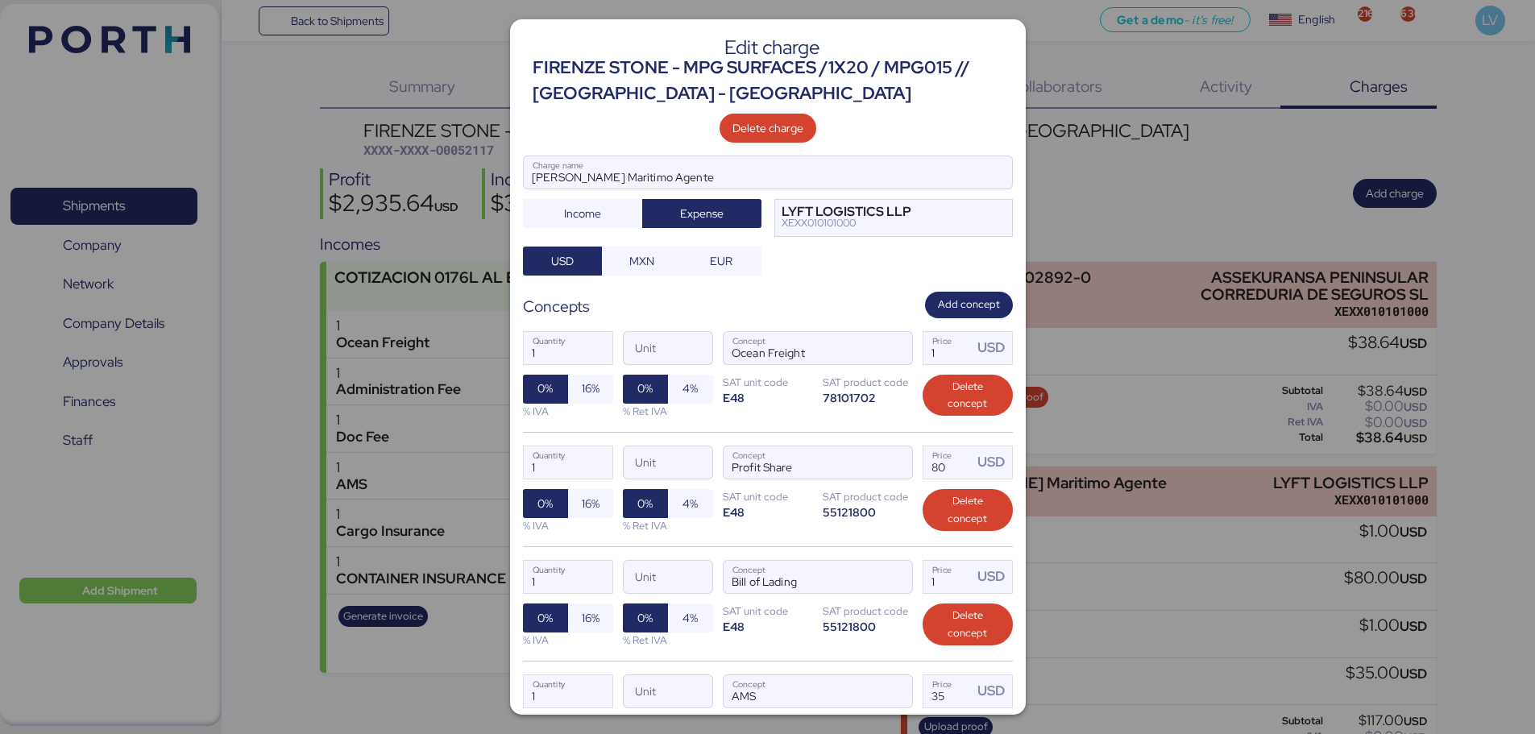
scroll to position [188, 0]
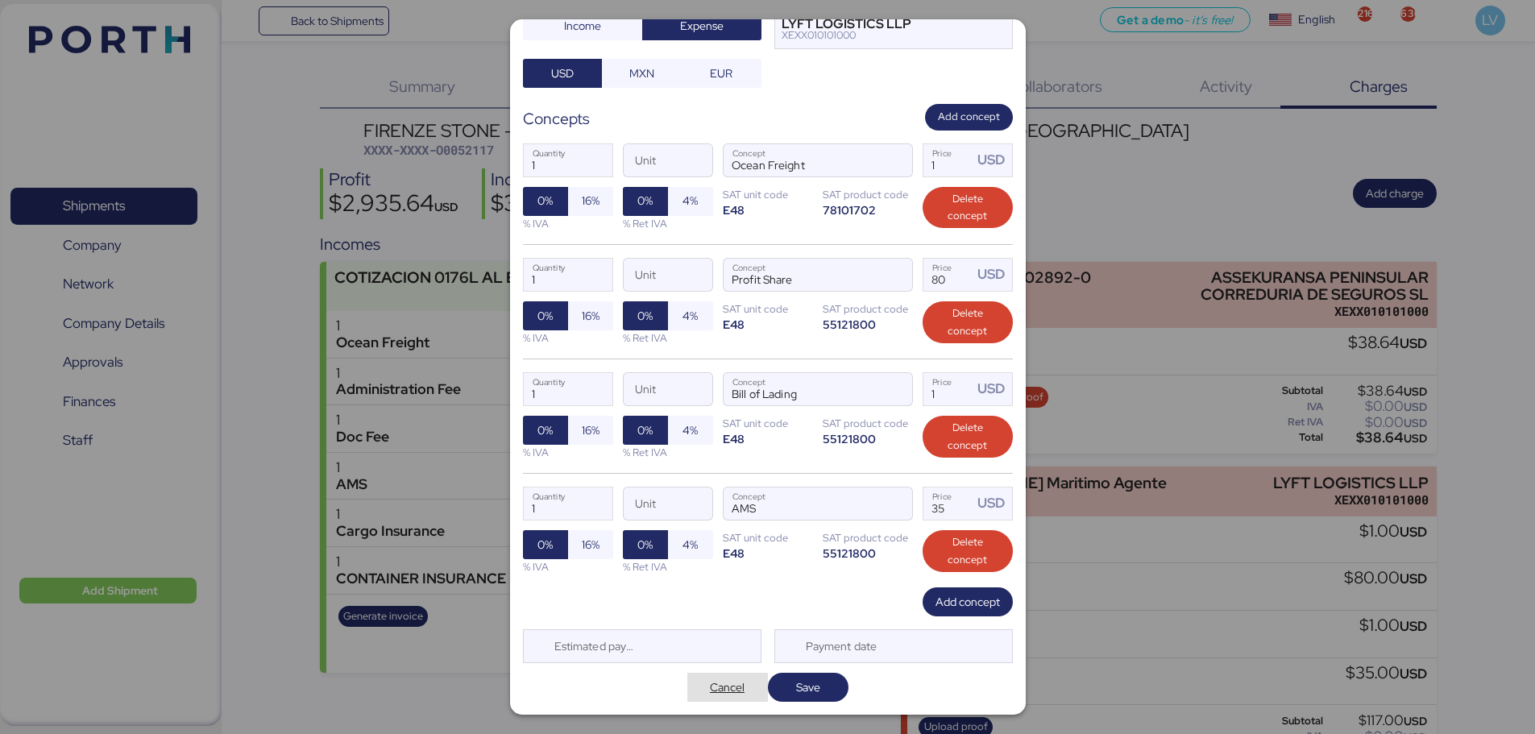
click at [700, 693] on span "Cancel" at bounding box center [727, 687] width 55 height 23
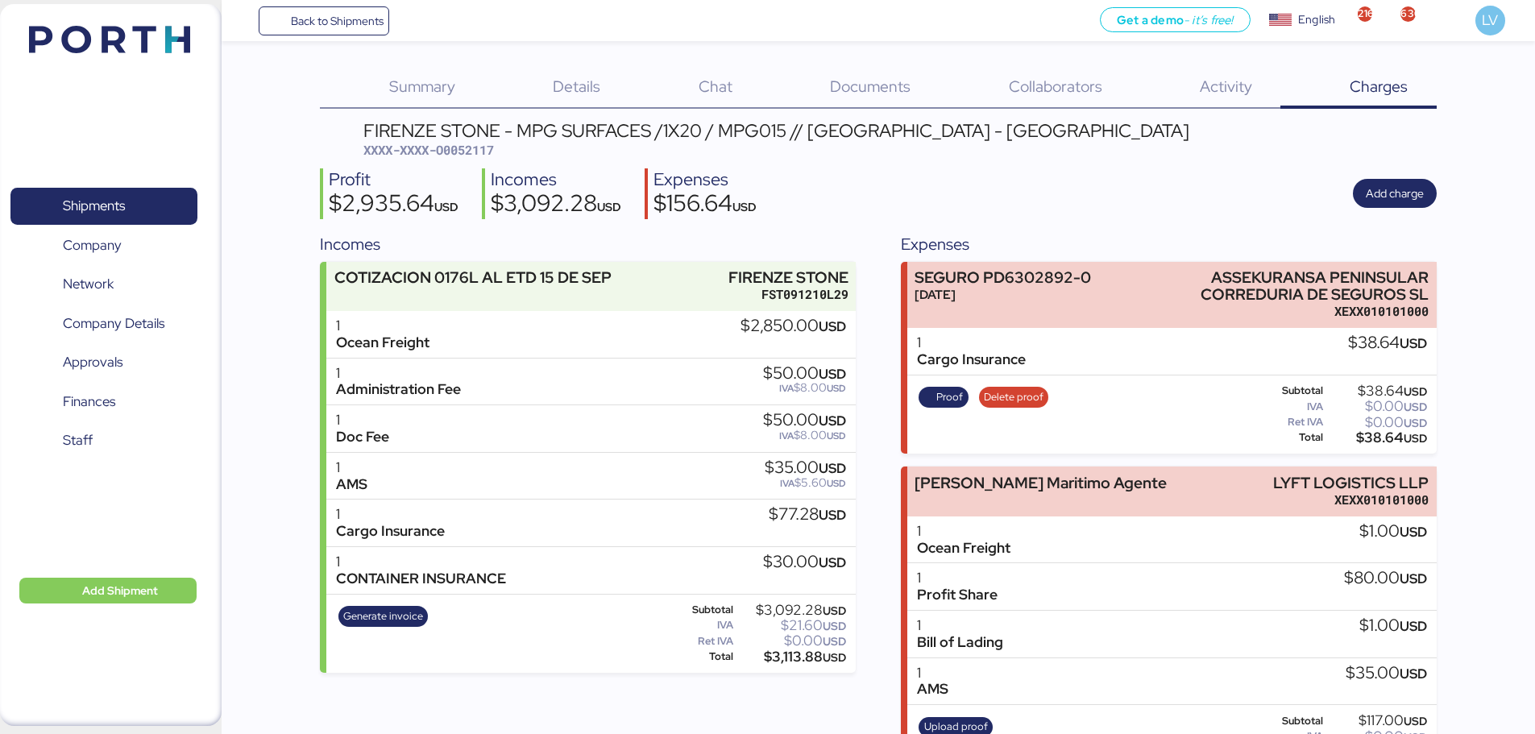
click at [392, 28] on div "Get a demo - it’s free! Get a demo English Inglés English 2163 630 LV" at bounding box center [962, 20] width 1146 height 41
click at [378, 26] on span "Back to Shipments" at bounding box center [337, 20] width 93 height 19
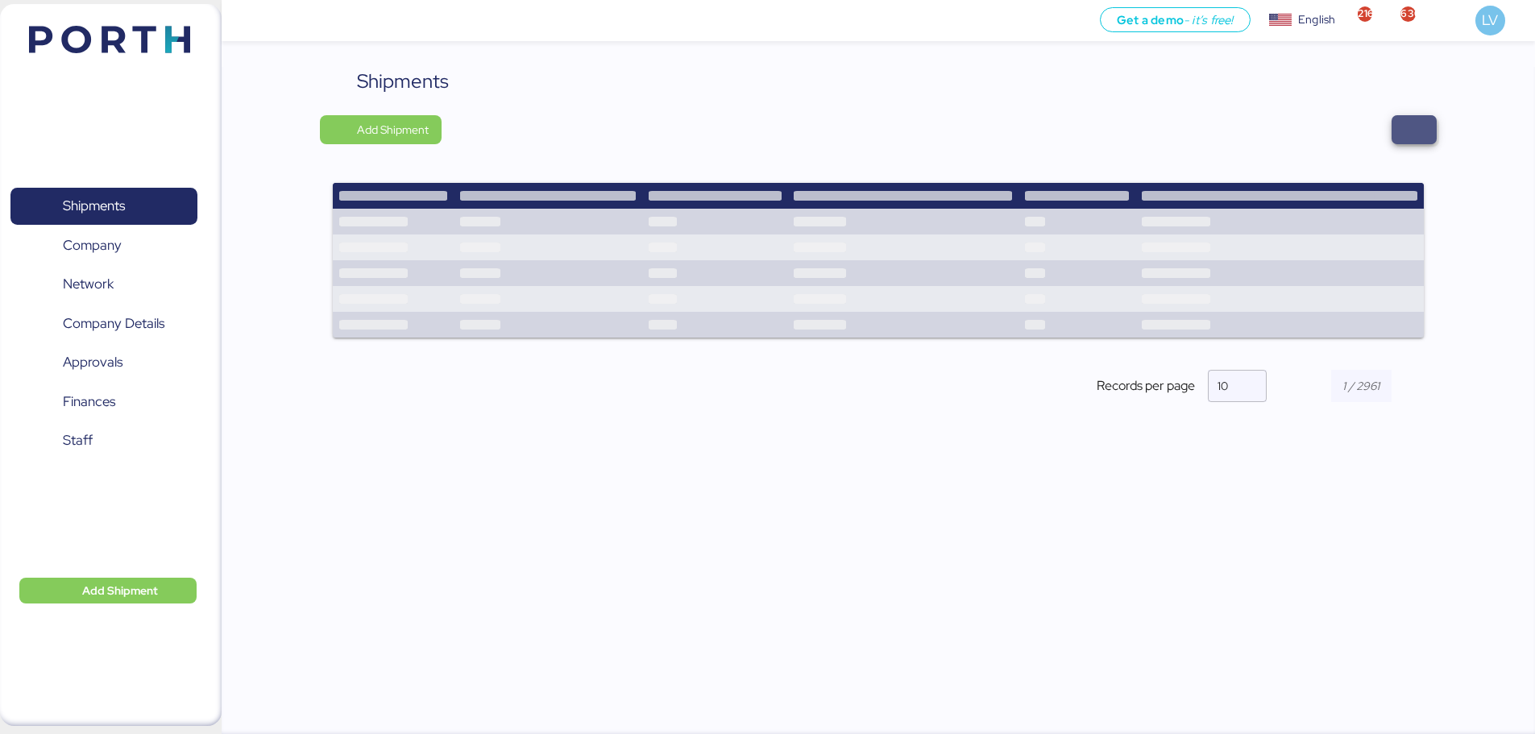
click at [1409, 122] on span "button" at bounding box center [1414, 129] width 19 height 23
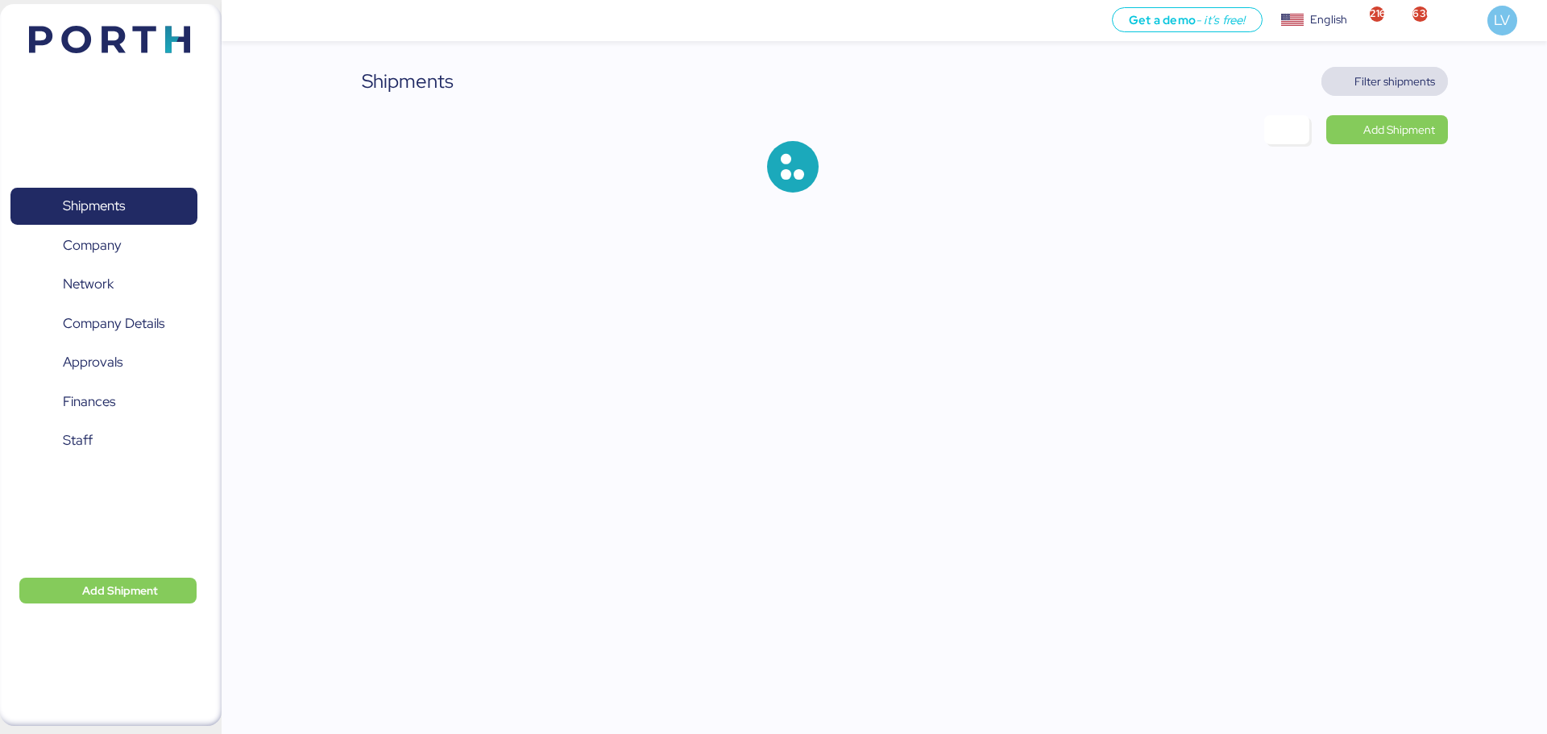
click at [1411, 70] on span "Filter shipments" at bounding box center [1384, 81] width 101 height 23
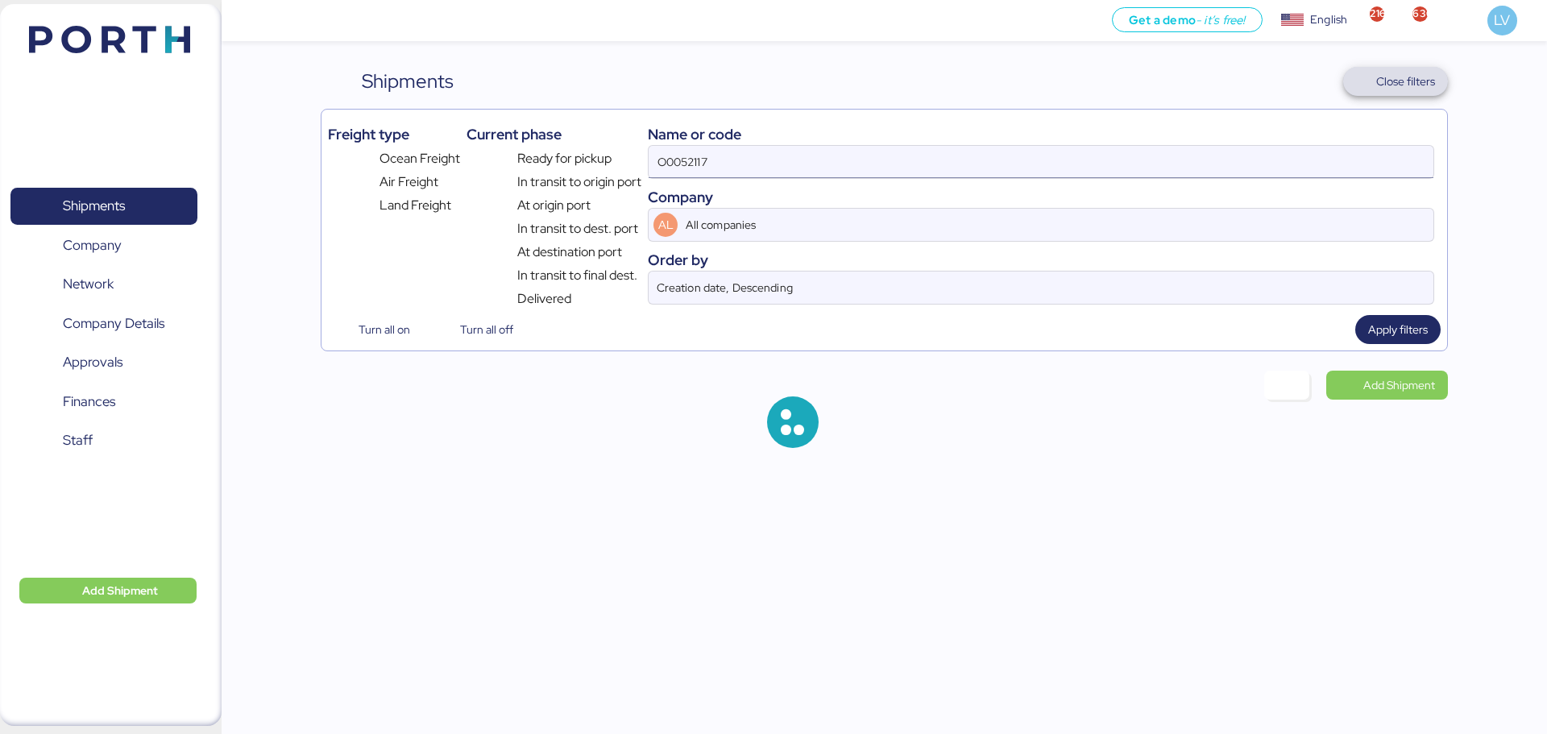
drag, startPoint x: 1411, startPoint y: 70, endPoint x: 1307, endPoint y: 166, distance: 141.4
click at [1307, 166] on div "Shipments Clear Filters Close filters Freight type Ocean Freight Air Freight La…" at bounding box center [884, 209] width 1127 height 284
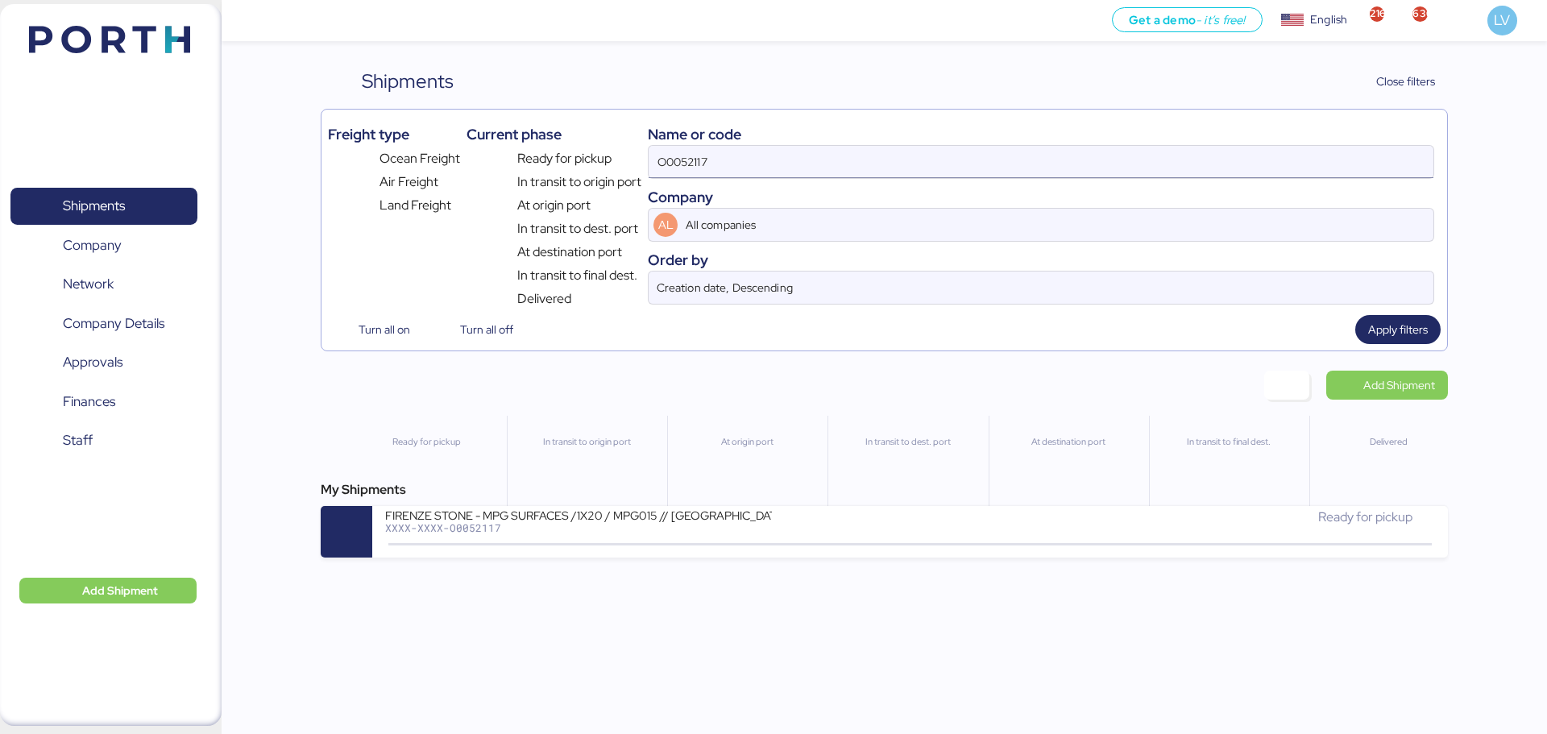
click at [1304, 168] on input "O0052117" at bounding box center [1041, 162] width 785 height 32
paste input "106500038054"
type input "106500038054"
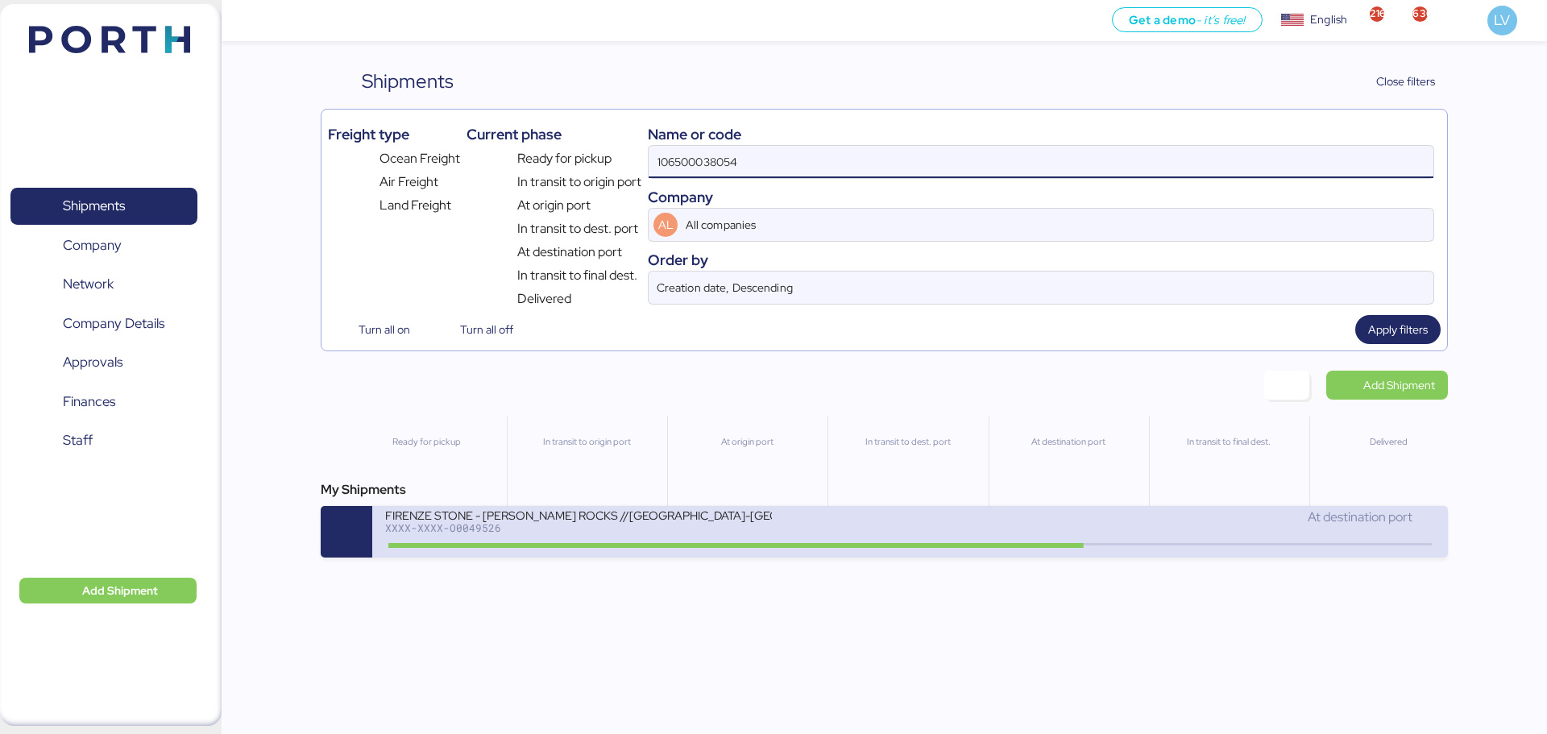
click at [997, 517] on div "At destination port" at bounding box center [1173, 517] width 525 height 19
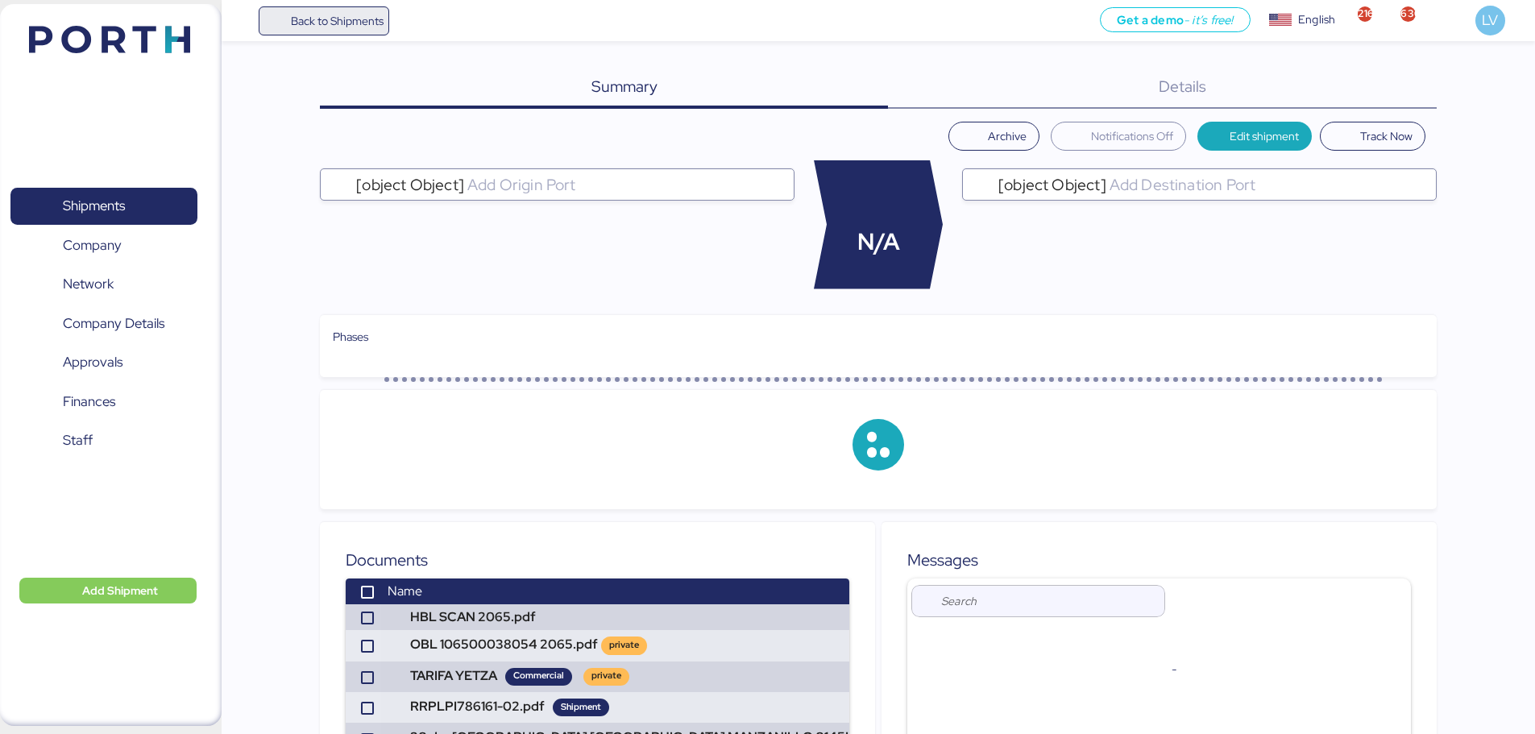
click at [328, 28] on span "Back to Shipments" at bounding box center [337, 20] width 93 height 19
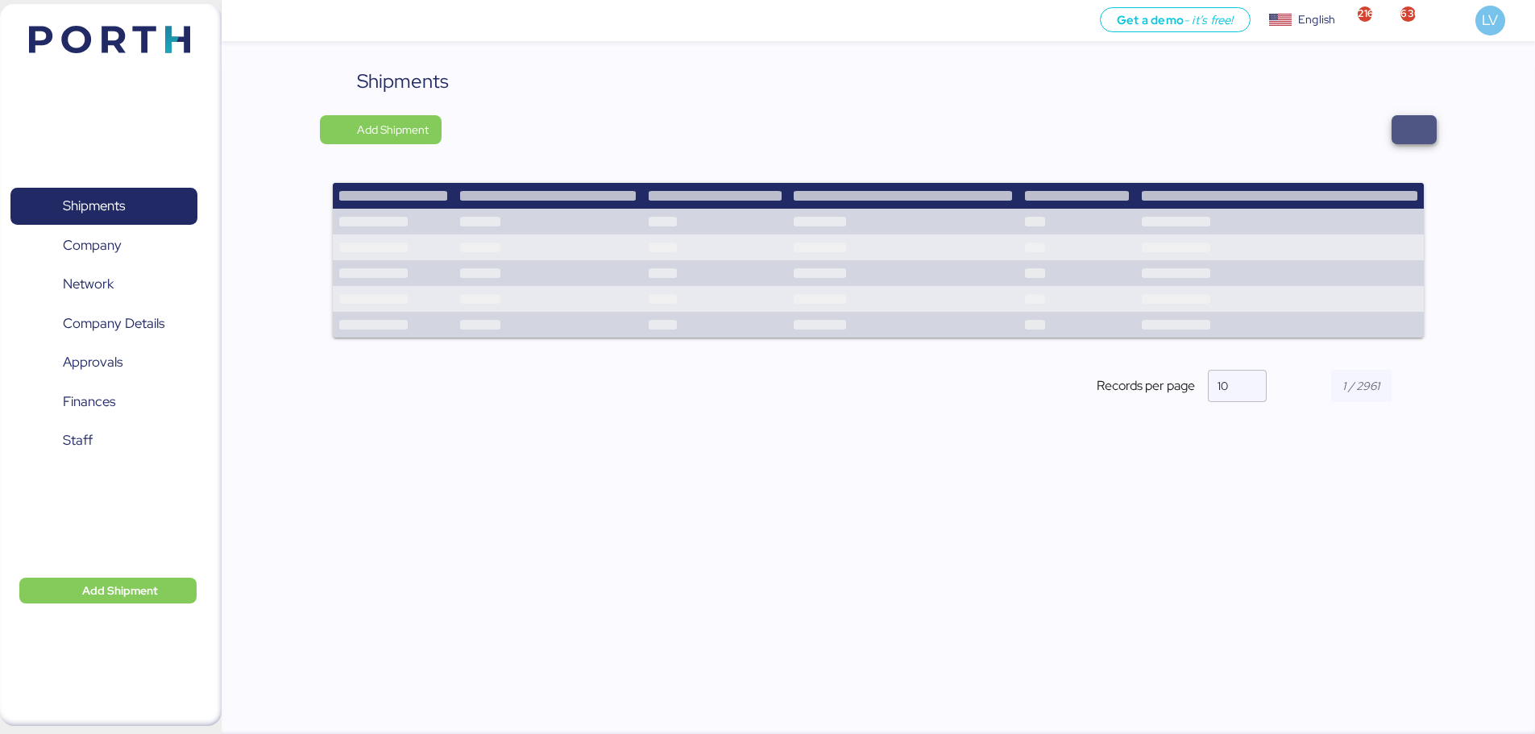
click at [1434, 129] on span "button" at bounding box center [1414, 129] width 45 height 29
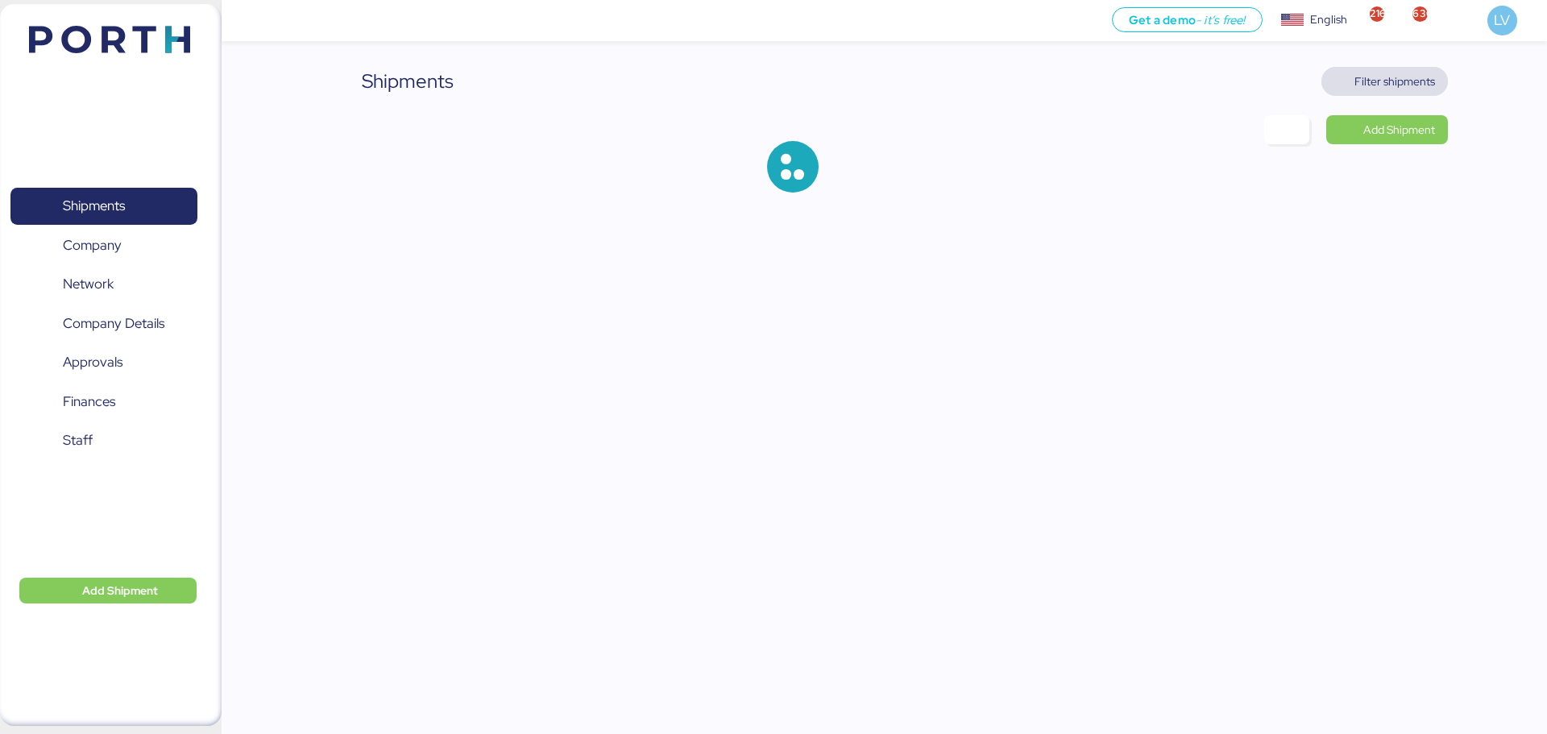
click at [1411, 81] on span "Filter shipments" at bounding box center [1395, 81] width 81 height 19
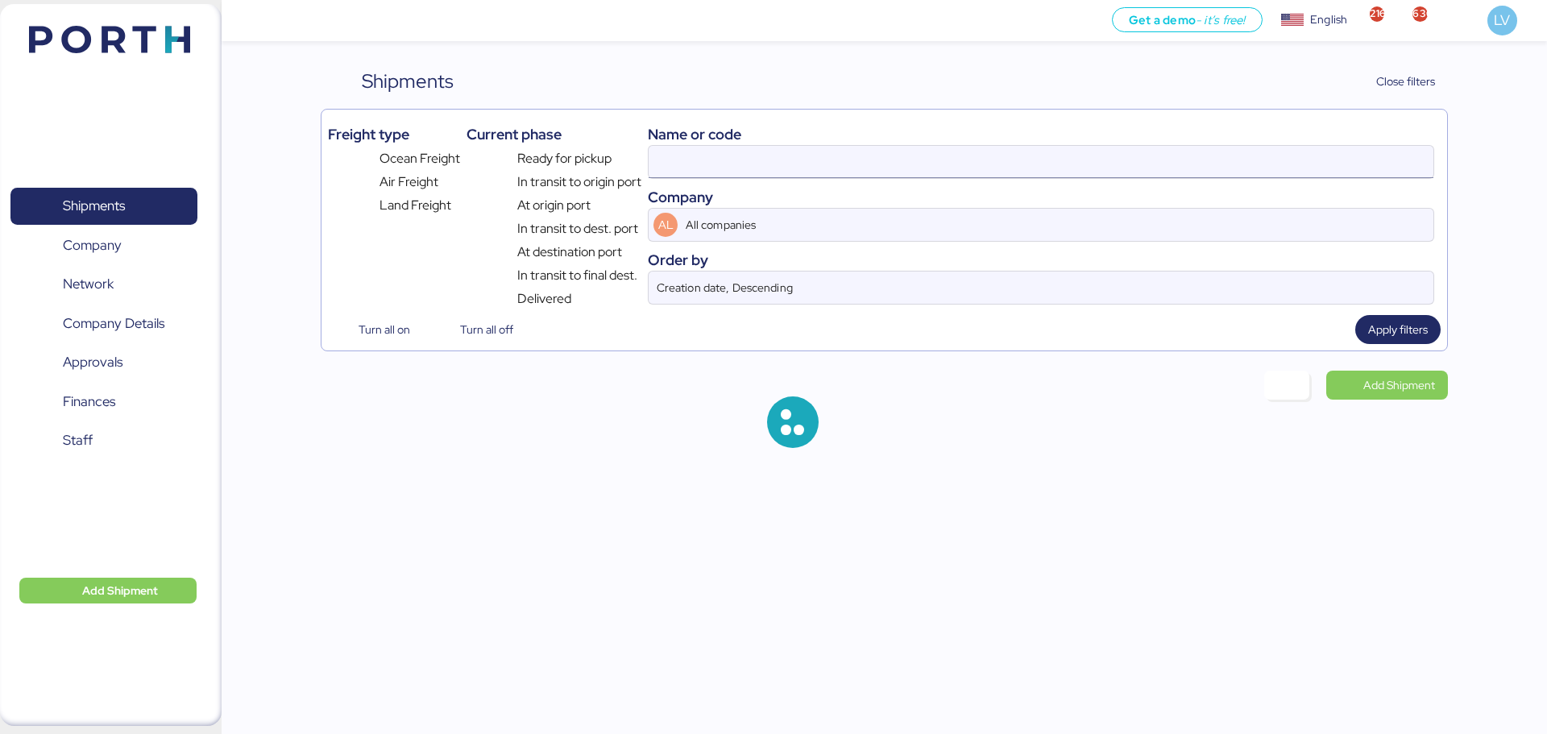
click at [1289, 174] on input at bounding box center [1041, 162] width 785 height 32
paste input "106500038054"
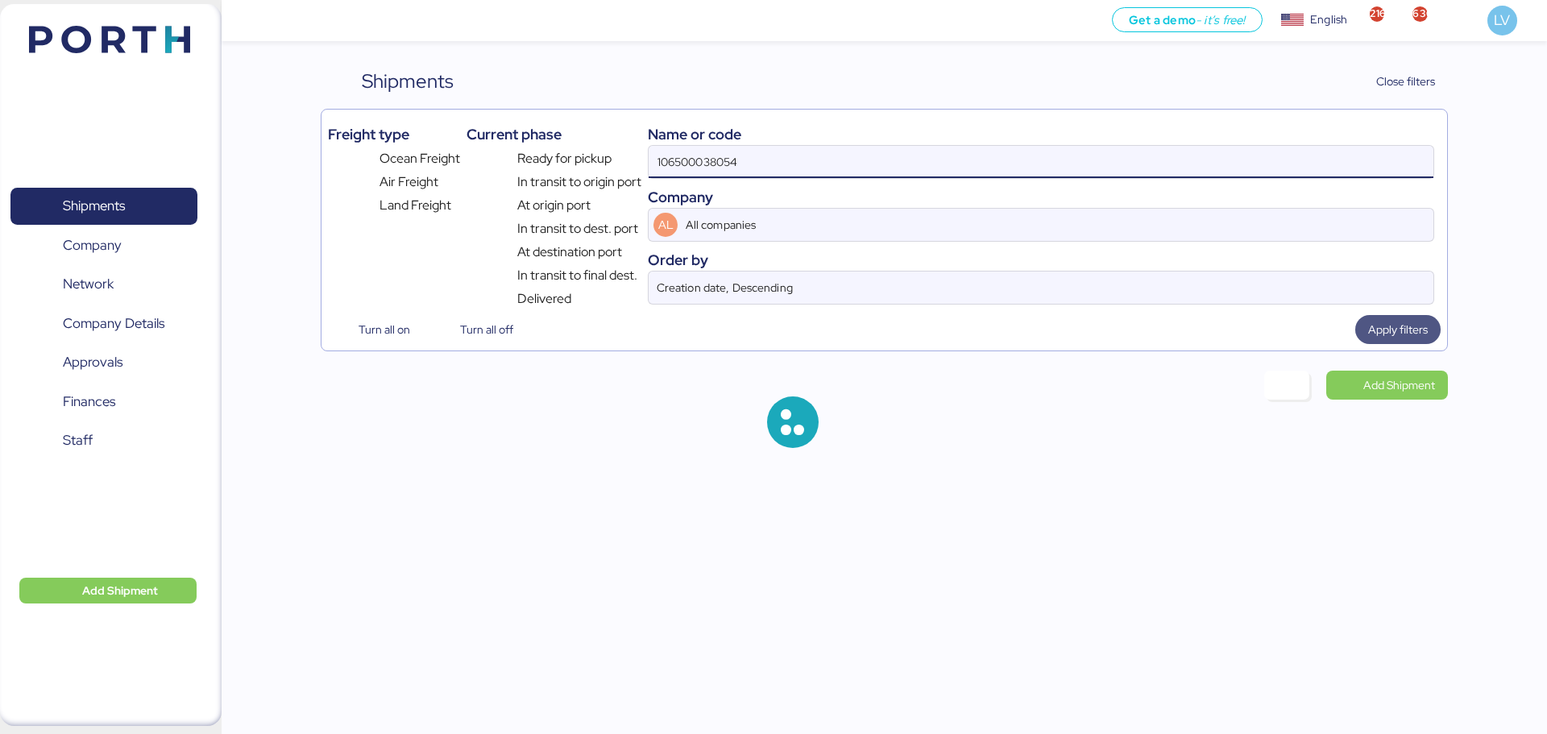
click at [1391, 327] on span "Apply filters" at bounding box center [1398, 329] width 60 height 19
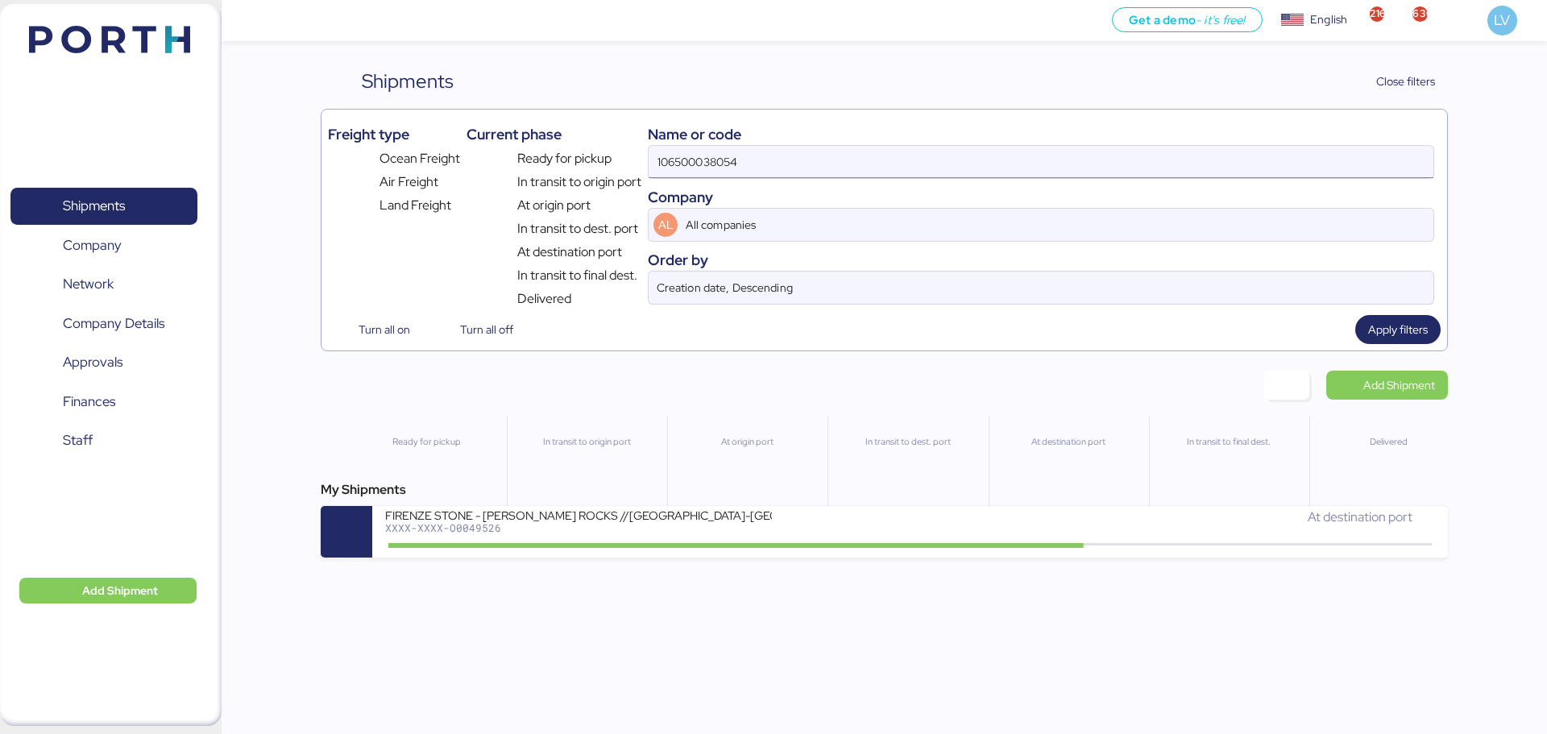
click at [746, 160] on input "106500038054" at bounding box center [1041, 162] width 785 height 32
paste input
type input "106500038054"
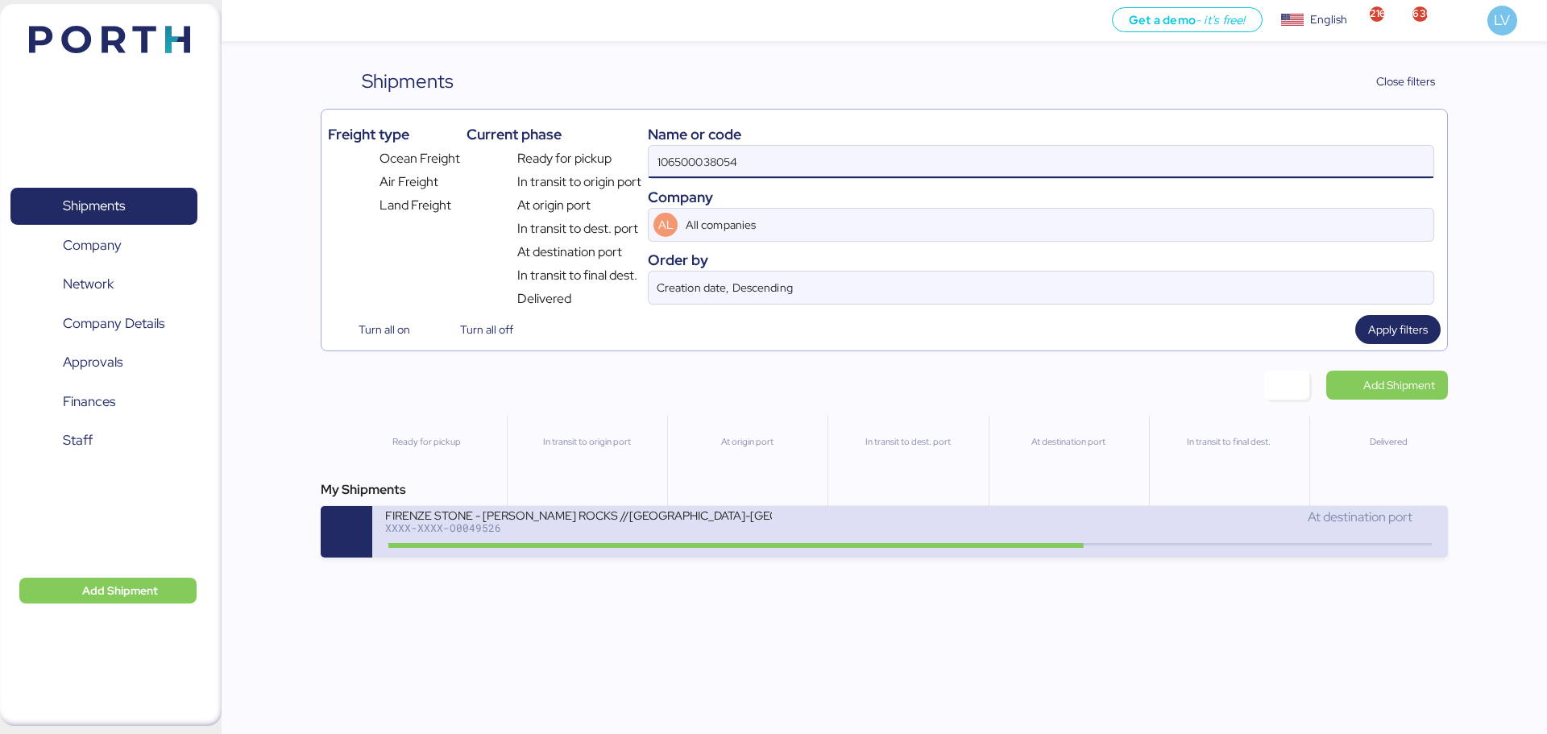
click at [906, 533] on div "FIRENZE STONE - [PERSON_NAME] ROCKS //[GEOGRAPHIC_DATA]-[GEOGRAPHIC_DATA] // 1X…" at bounding box center [647, 525] width 525 height 35
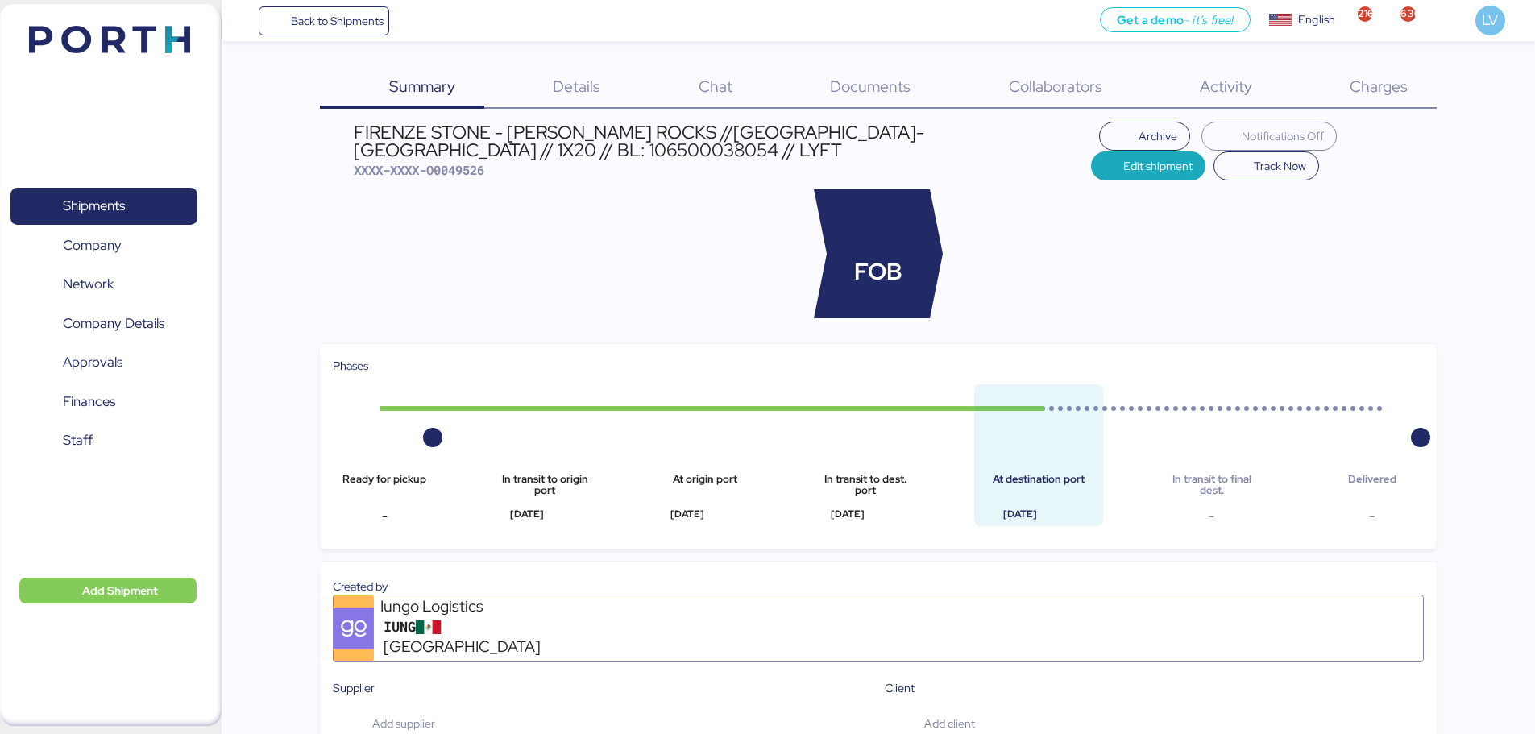
click at [1386, 86] on span "Charges" at bounding box center [1379, 86] width 58 height 21
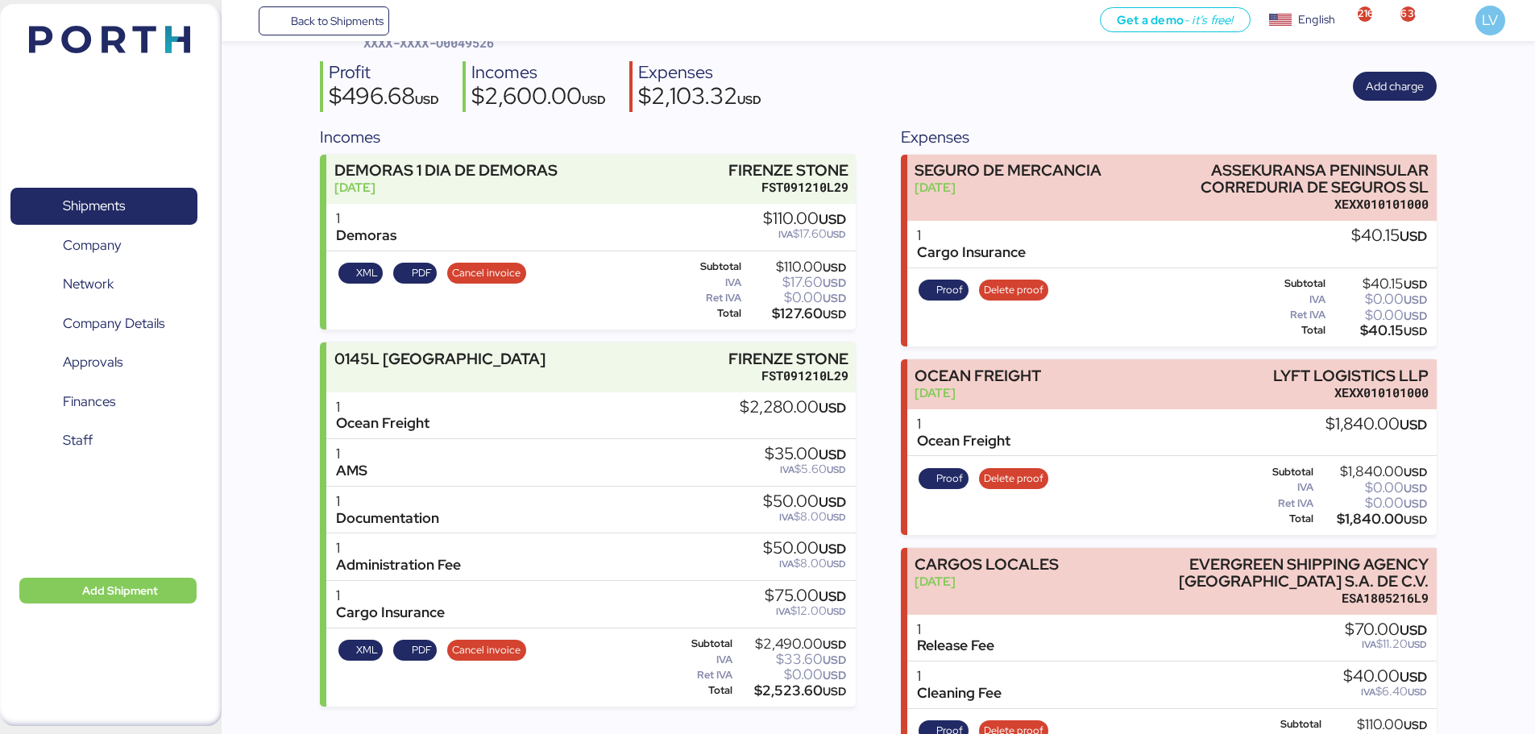
scroll to position [106, 0]
click at [597, 271] on div "XML PDF Cancel invoice Subtotal $110.00 USD IVA $17.60 USD Ret IVA $0.00 USD To…" at bounding box center [590, 291] width 529 height 79
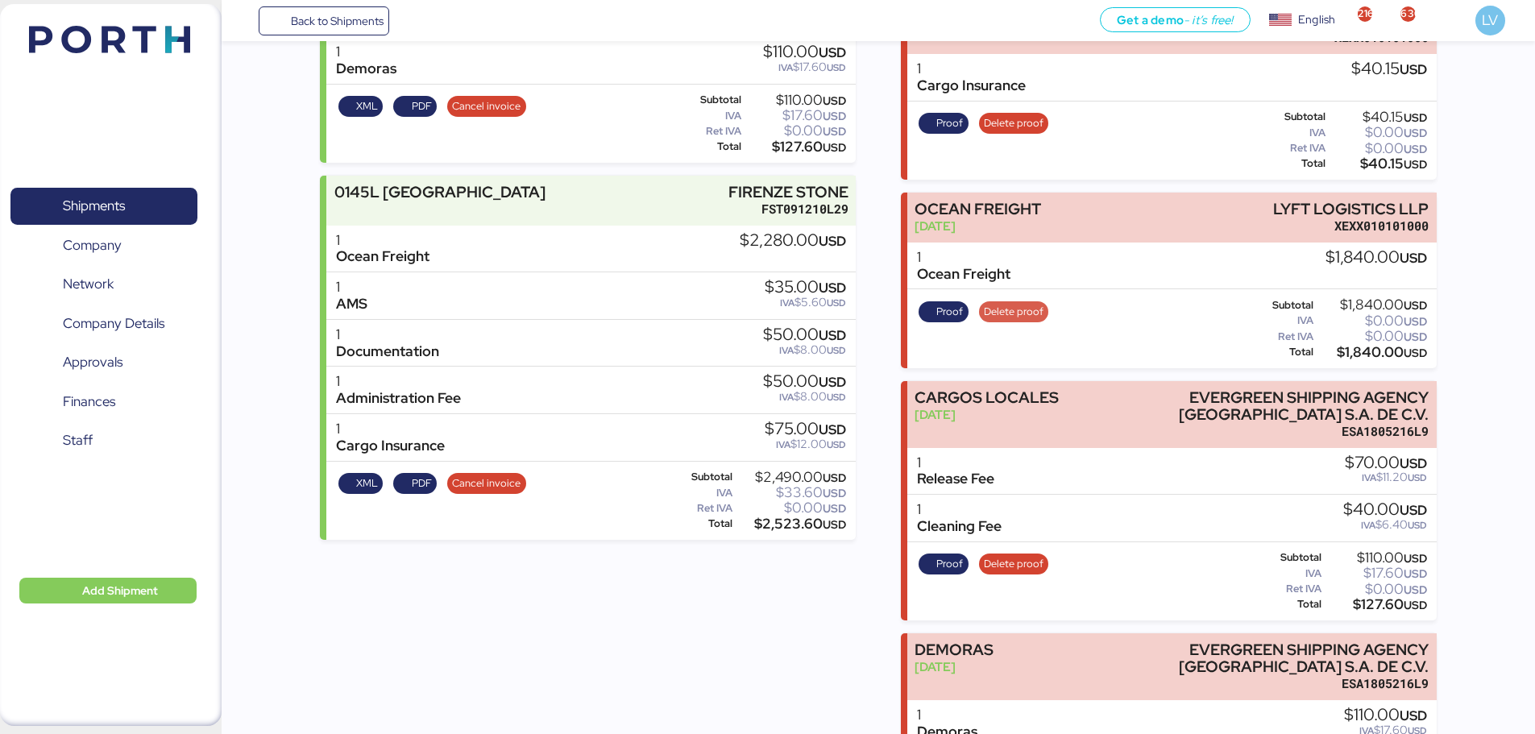
scroll to position [280, 0]
